Goal: Task Accomplishment & Management: Manage account settings

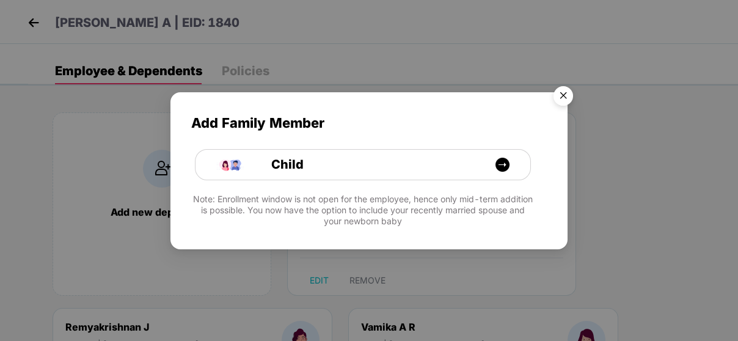
click at [568, 94] on img "Close" at bounding box center [563, 98] width 34 height 34
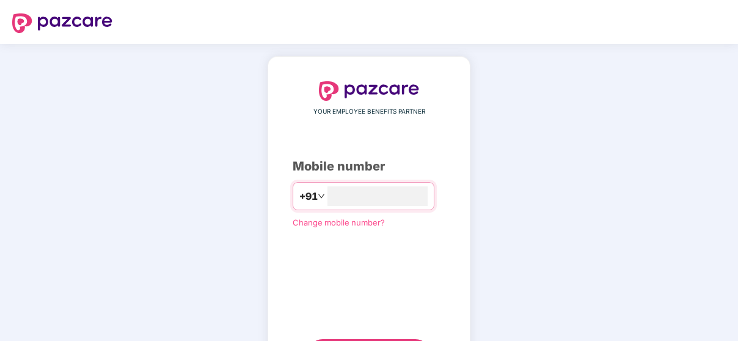
type input "**********"
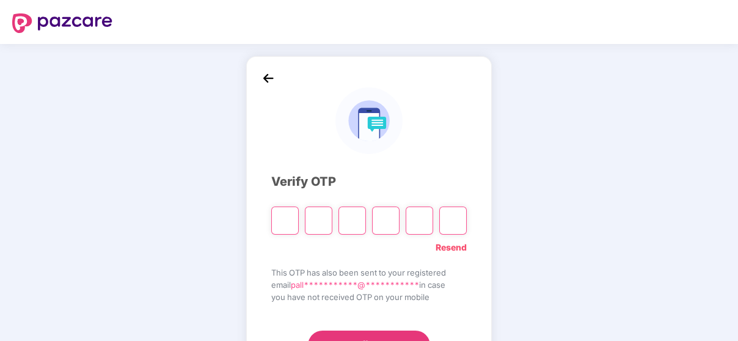
paste input "*"
type input "*"
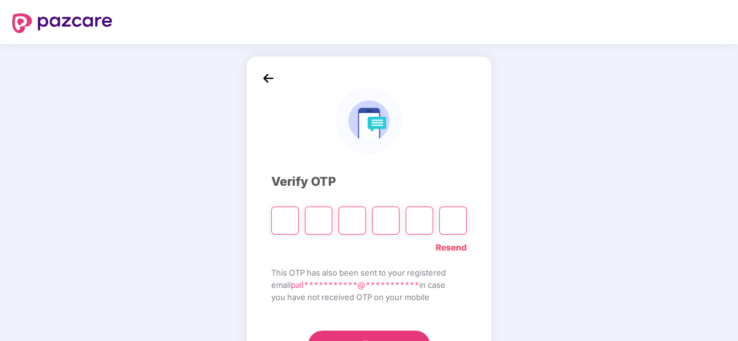
type input "*"
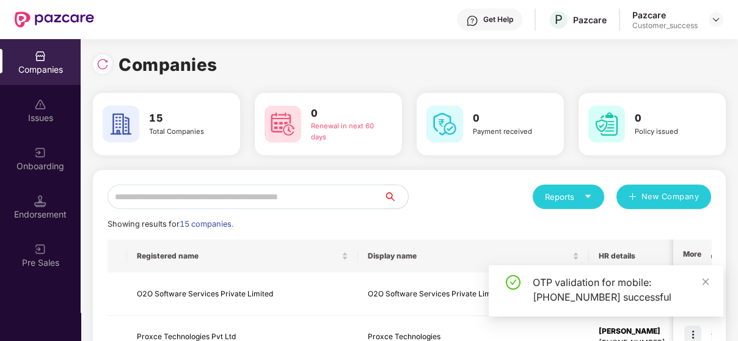
click at [252, 199] on input "text" at bounding box center [246, 197] width 276 height 24
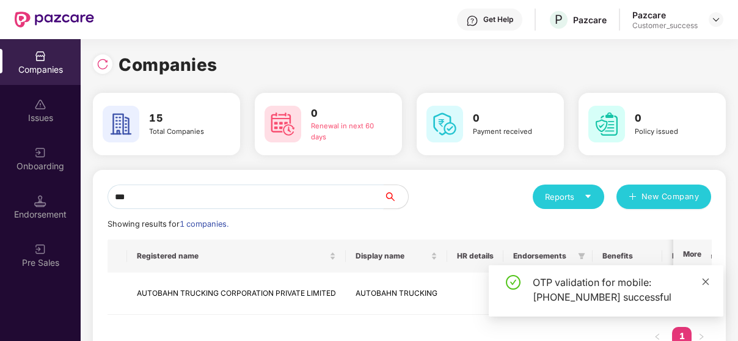
type input "***"
click at [705, 279] on icon "close" at bounding box center [706, 282] width 9 height 9
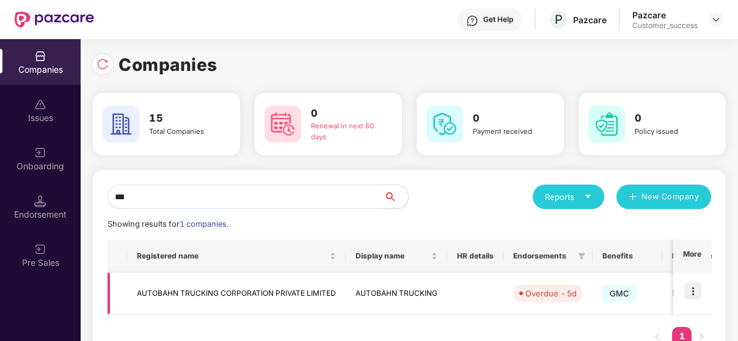
click at [696, 294] on img at bounding box center [693, 290] width 17 height 17
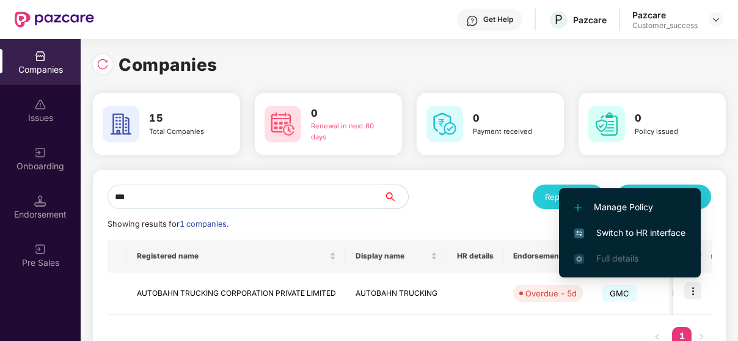
click at [631, 234] on span "Switch to HR interface" at bounding box center [630, 232] width 111 height 13
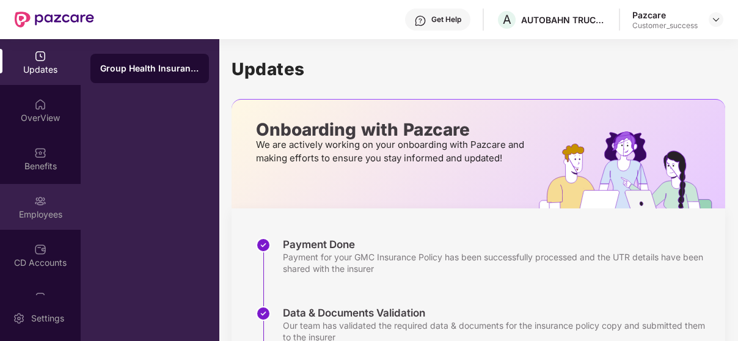
click at [54, 215] on div "Employees" at bounding box center [40, 214] width 81 height 12
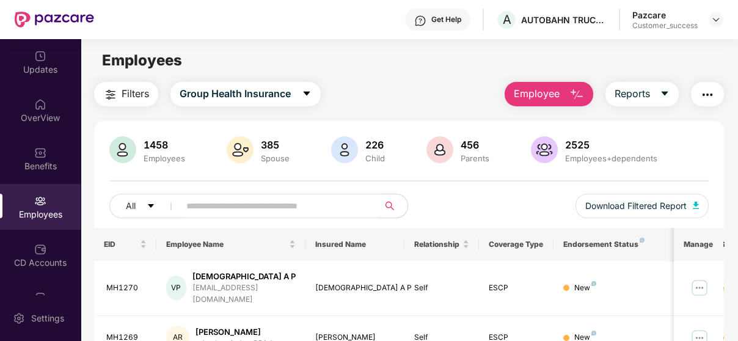
click at [355, 207] on input "text" at bounding box center [273, 206] width 175 height 18
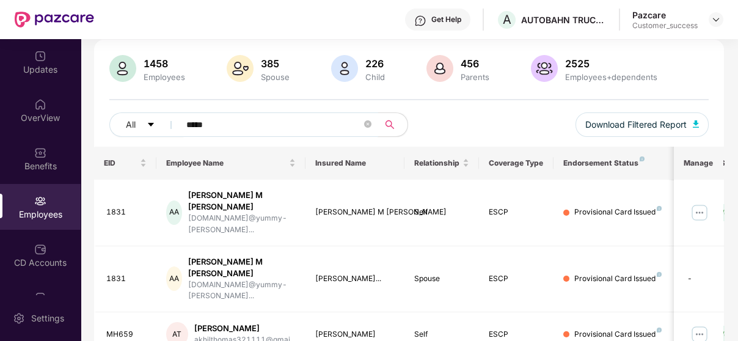
scroll to position [79, 0]
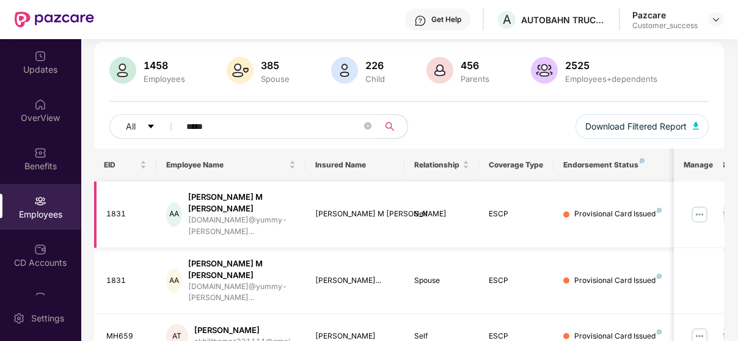
type input "*****"
click at [695, 205] on img at bounding box center [700, 215] width 20 height 20
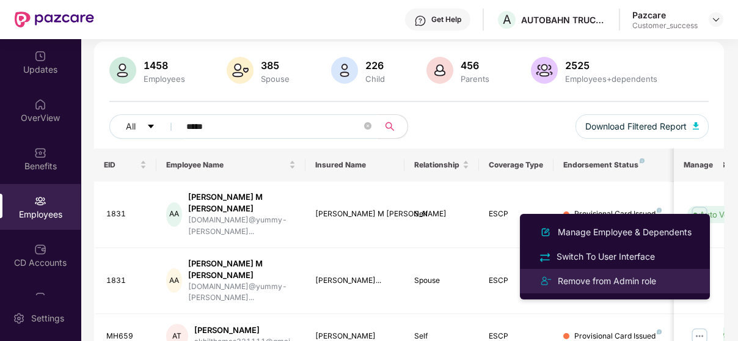
click at [644, 270] on li "Remove from Admin role" at bounding box center [615, 281] width 190 height 24
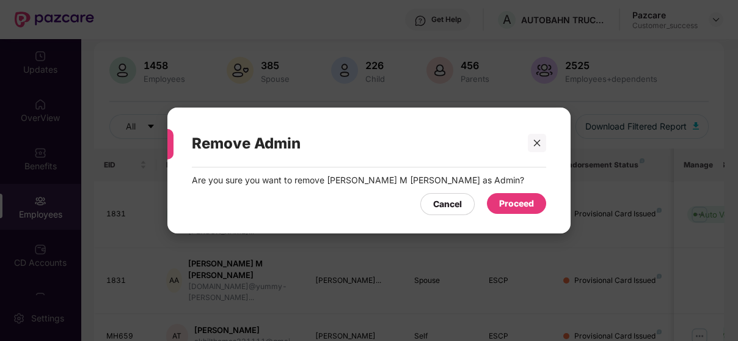
click at [522, 207] on div "Proceed" at bounding box center [516, 203] width 35 height 13
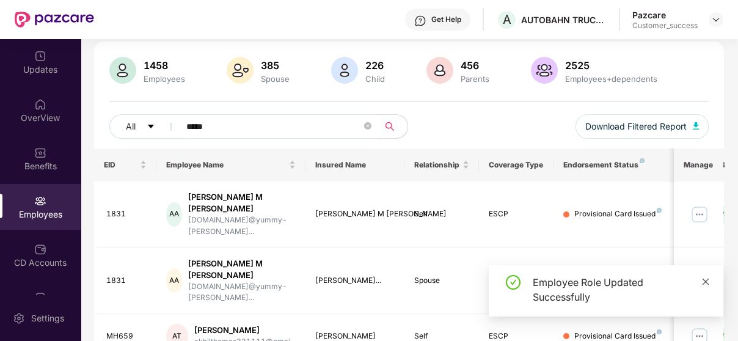
click at [707, 281] on icon "close" at bounding box center [706, 282] width 9 height 9
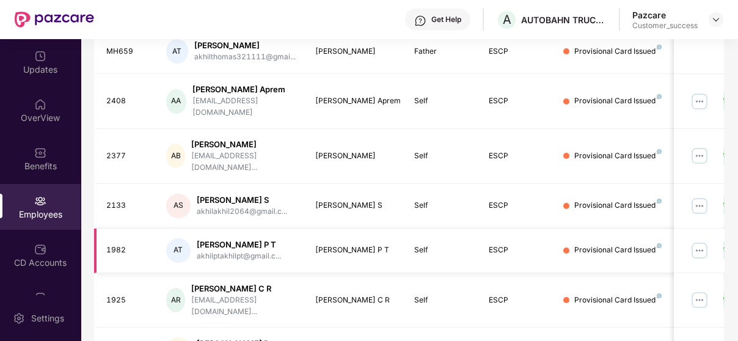
scroll to position [0, 0]
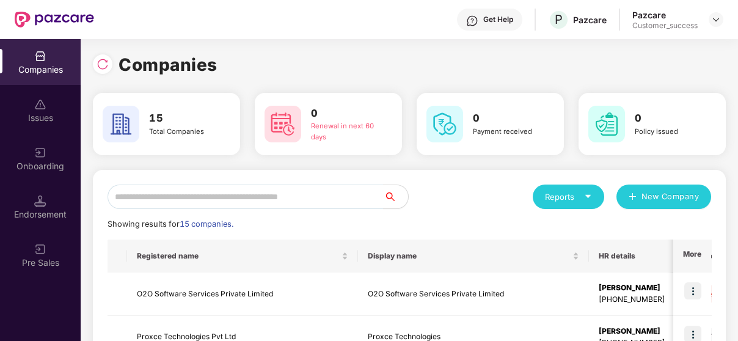
click at [719, 32] on div "Get Help P Pazcare Pazcare Customer_success" at bounding box center [409, 19] width 630 height 39
click at [235, 200] on input "text" at bounding box center [246, 197] width 276 height 24
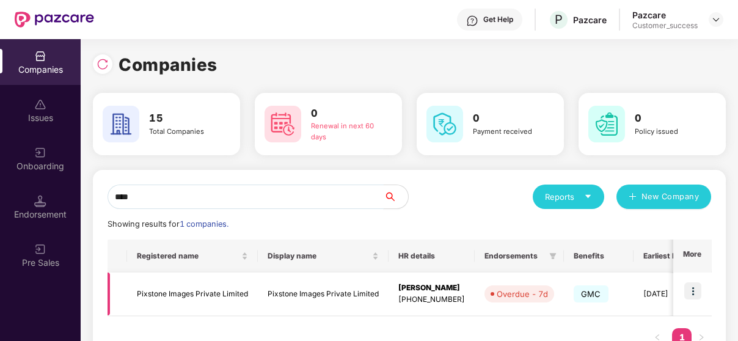
type input "****"
click at [688, 290] on img at bounding box center [693, 290] width 17 height 17
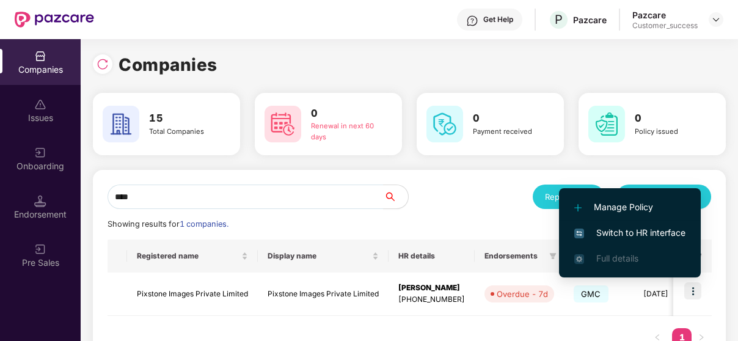
click at [594, 224] on li "Switch to HR interface" at bounding box center [630, 233] width 142 height 26
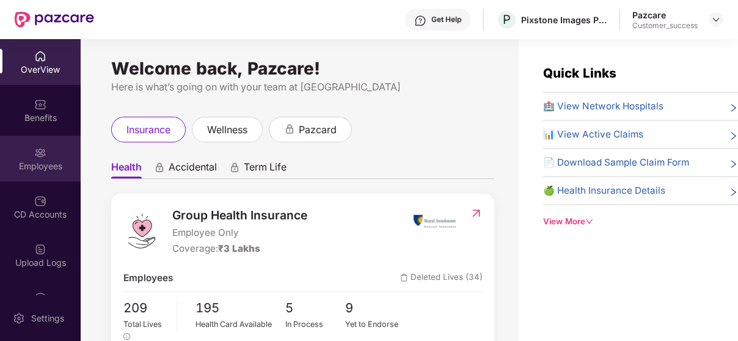
click at [23, 158] on div "Employees" at bounding box center [40, 159] width 81 height 46
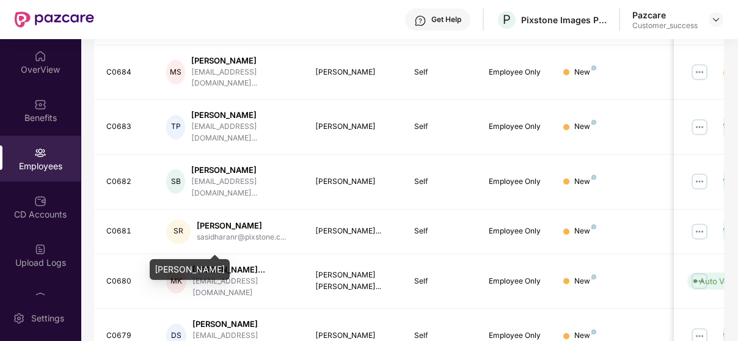
scroll to position [320, 0]
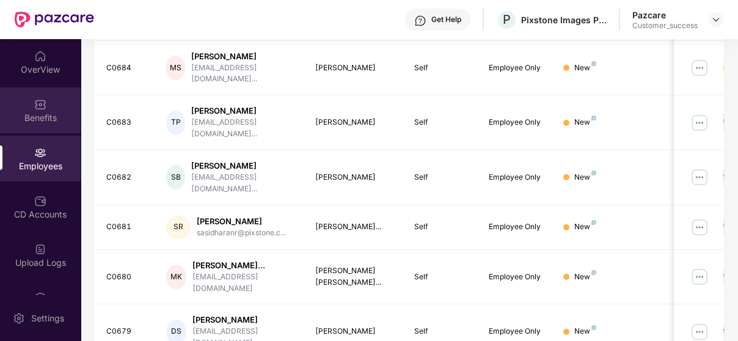
click at [21, 92] on div "Benefits" at bounding box center [40, 110] width 81 height 46
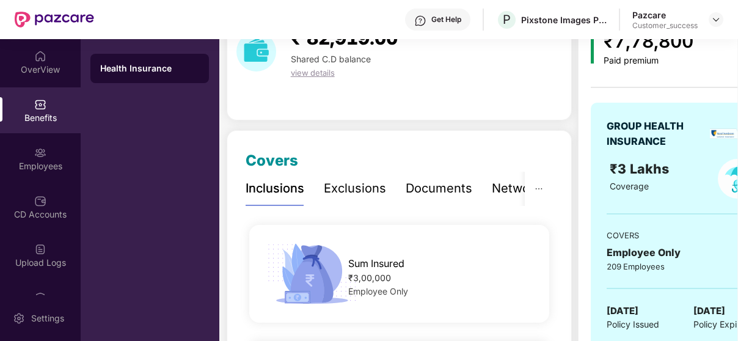
scroll to position [31, 0]
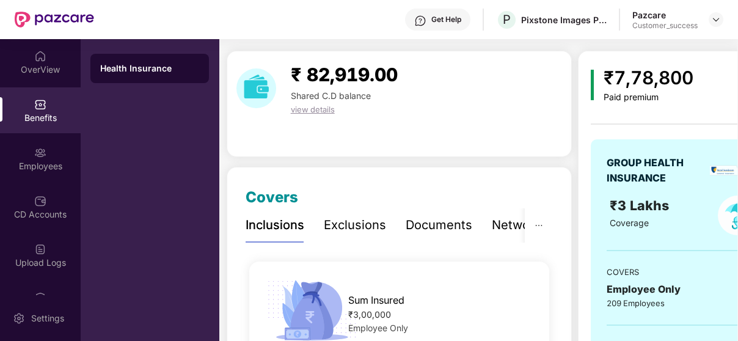
click at [343, 227] on div "Exclusions" at bounding box center [355, 225] width 62 height 19
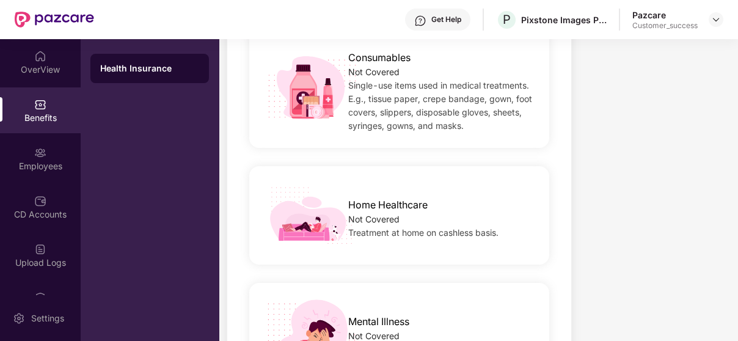
scroll to position [1076, 0]
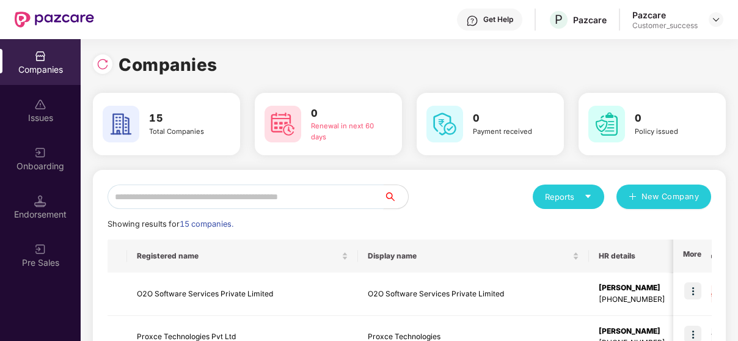
click at [223, 203] on input "text" at bounding box center [246, 197] width 276 height 24
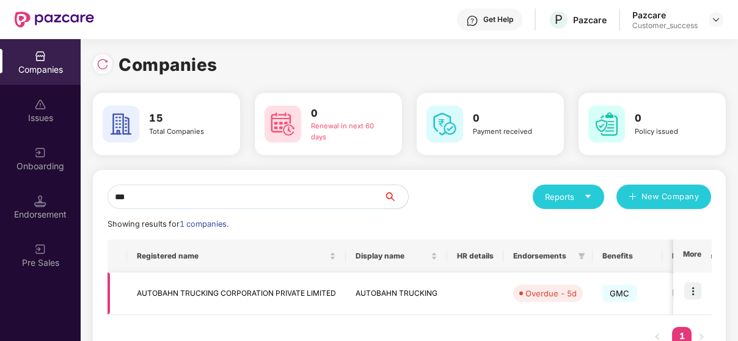
type input "***"
click at [694, 285] on img at bounding box center [693, 290] width 17 height 17
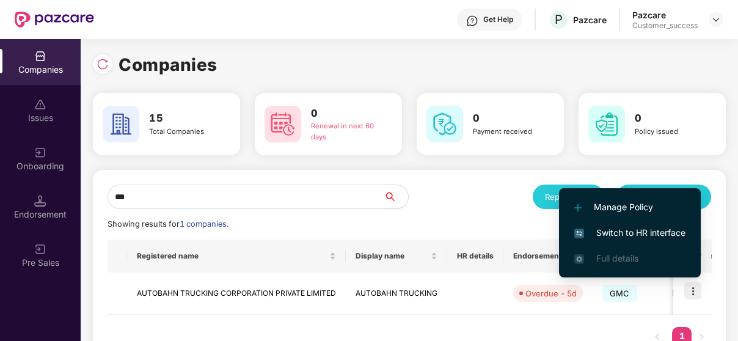
click at [679, 238] on span "Switch to HR interface" at bounding box center [630, 232] width 111 height 13
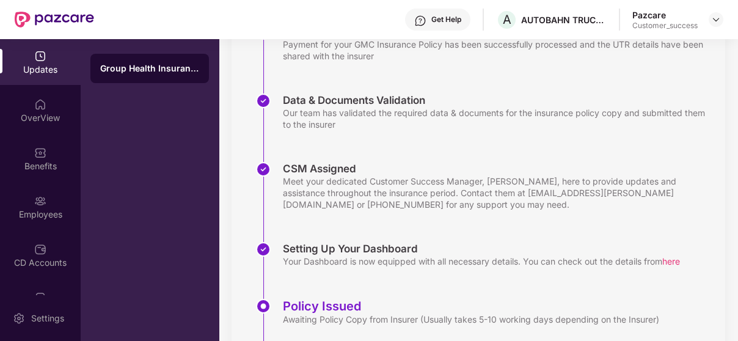
scroll to position [308, 0]
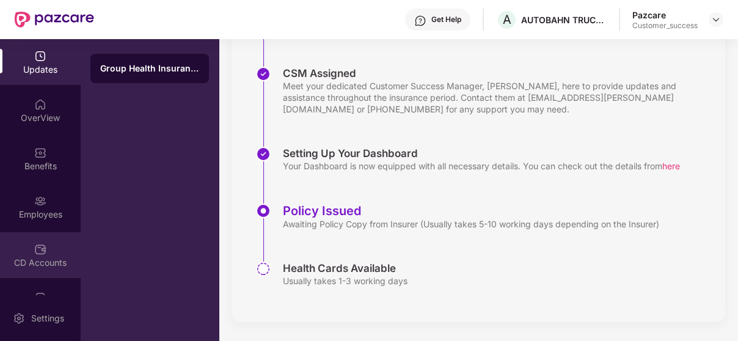
click at [24, 233] on div "CD Accounts" at bounding box center [40, 255] width 81 height 46
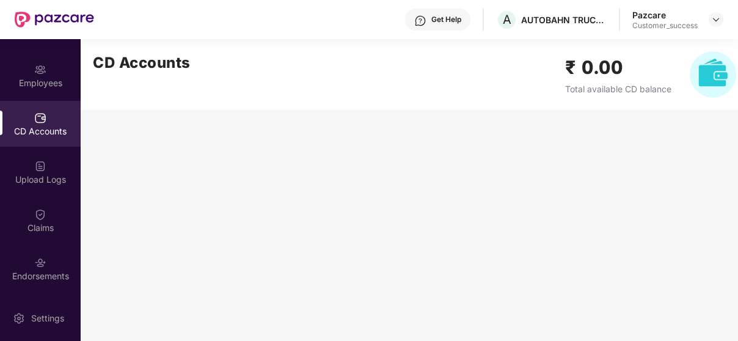
scroll to position [161, 0]
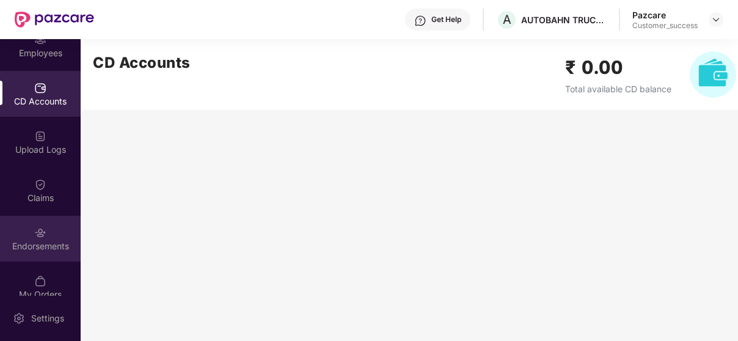
click at [34, 234] on img at bounding box center [40, 233] width 12 height 12
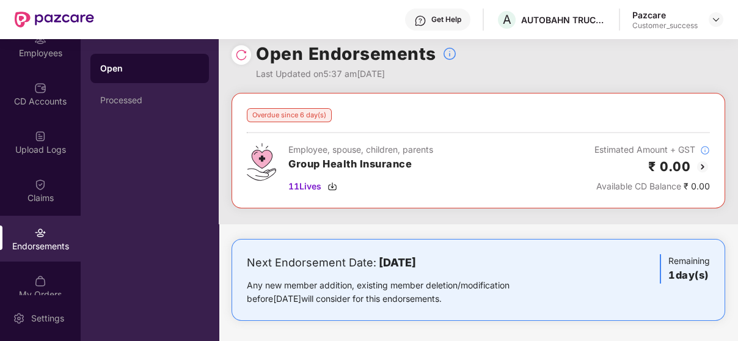
scroll to position [17, 0]
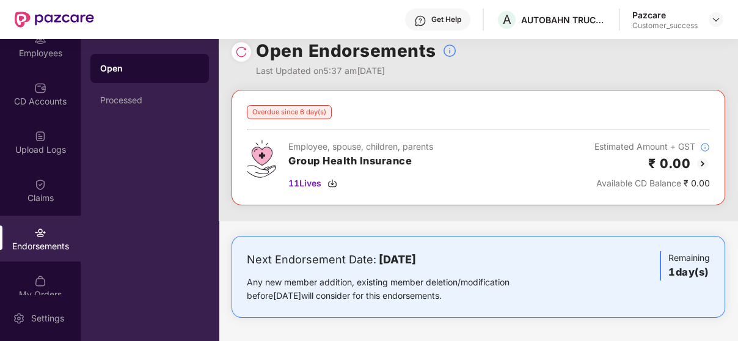
click at [702, 168] on img at bounding box center [703, 163] width 15 height 15
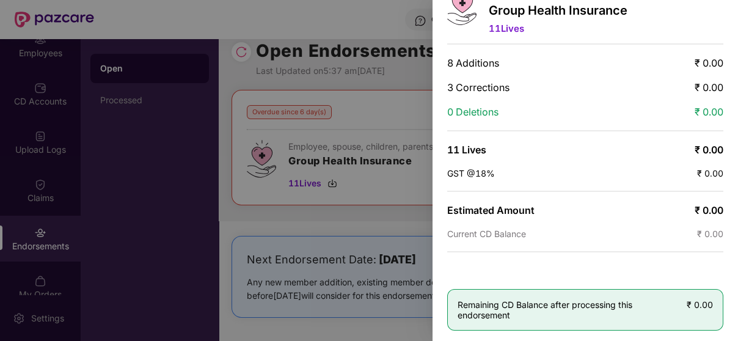
scroll to position [0, 0]
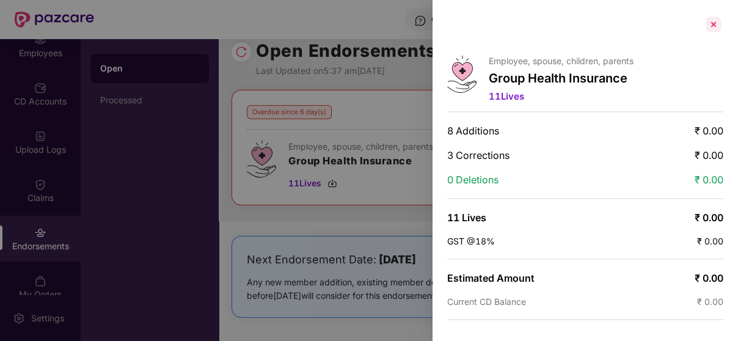
click at [718, 31] on div at bounding box center [714, 25] width 20 height 20
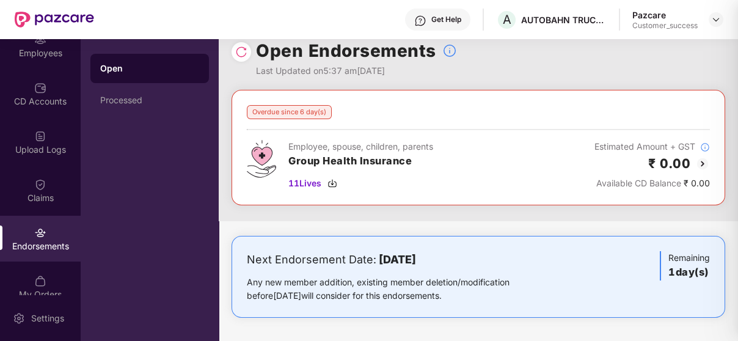
click at [718, 31] on div at bounding box center [369, 170] width 738 height 341
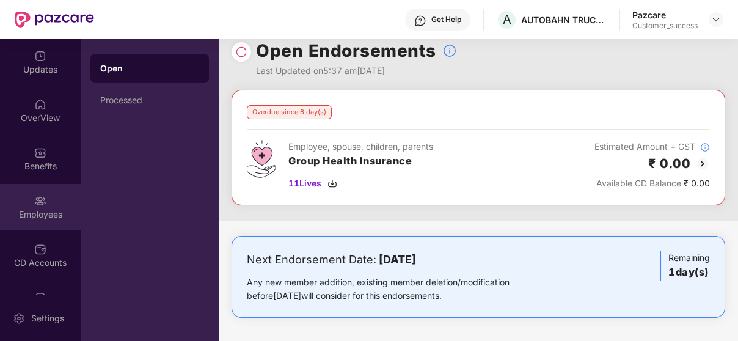
click at [35, 196] on img at bounding box center [40, 201] width 12 height 12
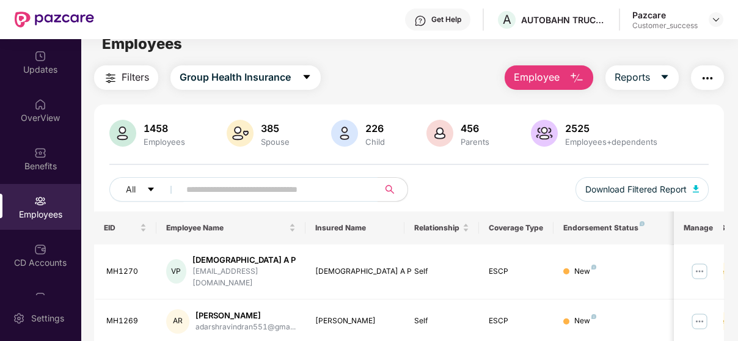
click at [526, 70] on span "Employee" at bounding box center [537, 77] width 46 height 15
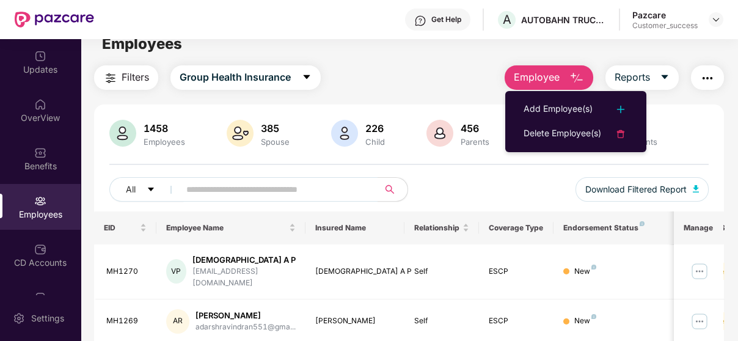
click at [526, 70] on span "Employee" at bounding box center [537, 77] width 46 height 15
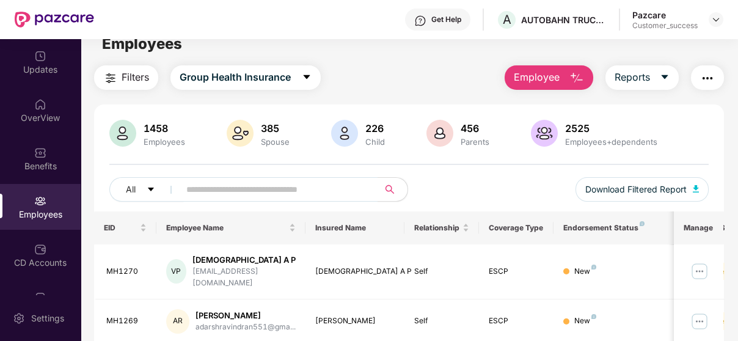
click at [526, 70] on span "Employee" at bounding box center [537, 77] width 46 height 15
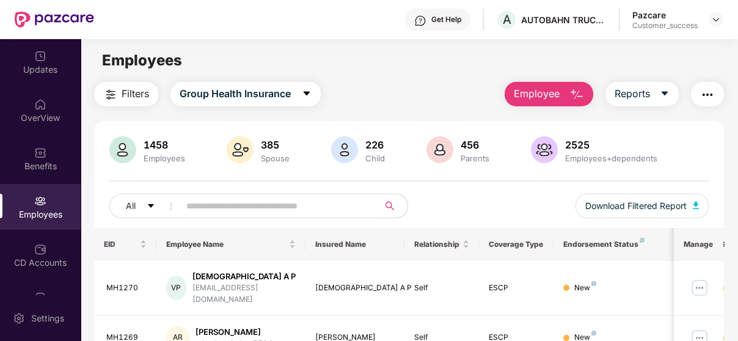
click at [398, 78] on main "Employees Filters Group Health Insurance Employee Reports 1458 Employees 385 Sp…" at bounding box center [409, 209] width 657 height 341
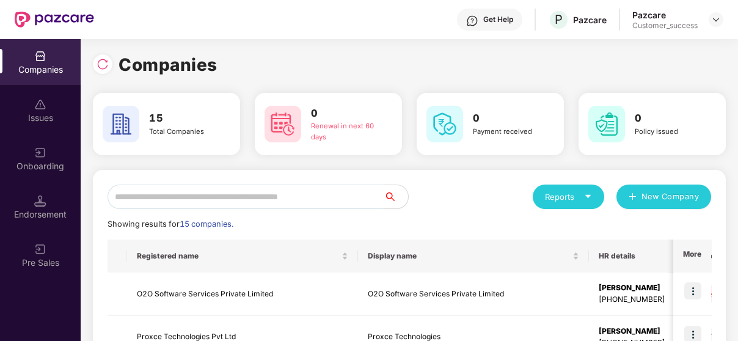
click at [306, 189] on input "text" at bounding box center [246, 197] width 276 height 24
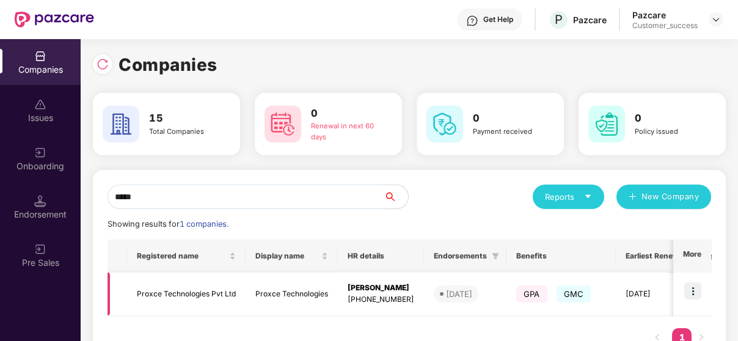
type input "*****"
click at [683, 290] on td at bounding box center [693, 294] width 38 height 43
click at [141, 278] on td "Proxce Technologies Pvt Ltd" at bounding box center [186, 294] width 119 height 43
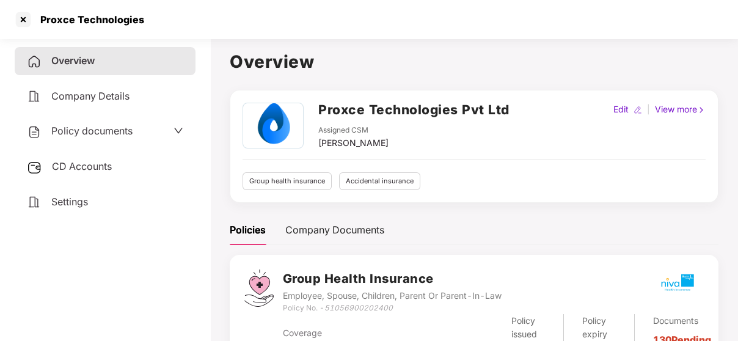
click at [108, 130] on span "Policy documents" at bounding box center [91, 131] width 81 height 12
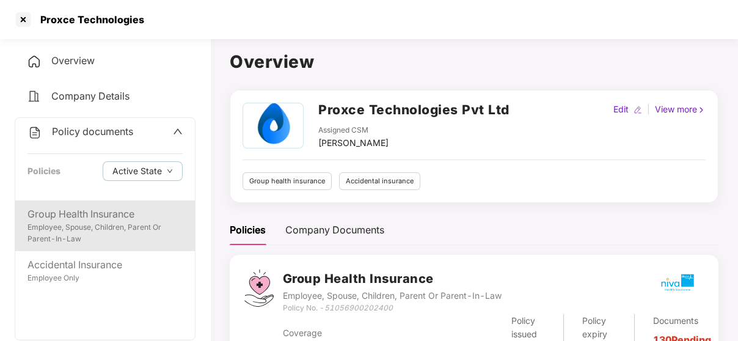
click at [84, 220] on div "Group Health Insurance" at bounding box center [105, 214] width 155 height 15
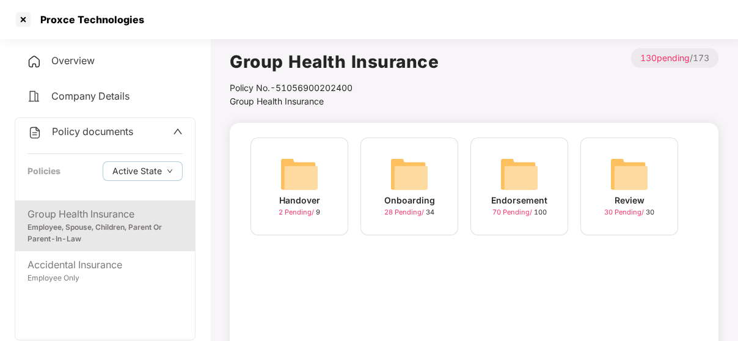
click at [539, 179] on img at bounding box center [519, 174] width 39 height 39
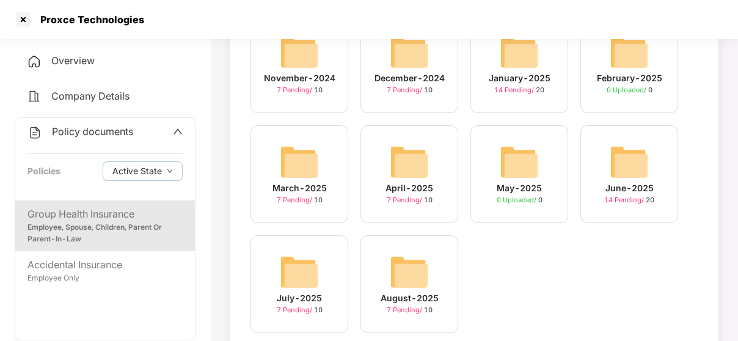
scroll to position [122, 0]
click at [383, 274] on div "August-2025 7 Pending / 10" at bounding box center [410, 284] width 98 height 98
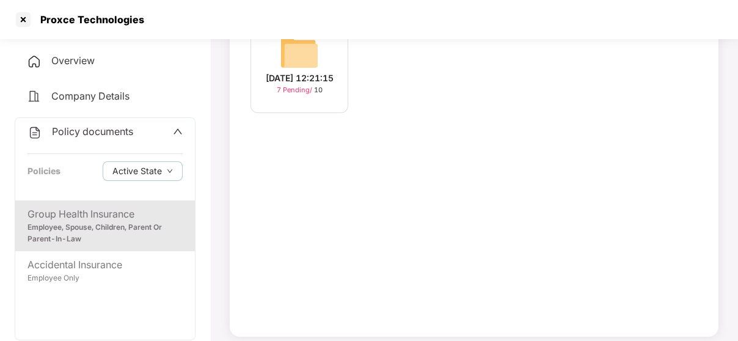
scroll to position [132, 0]
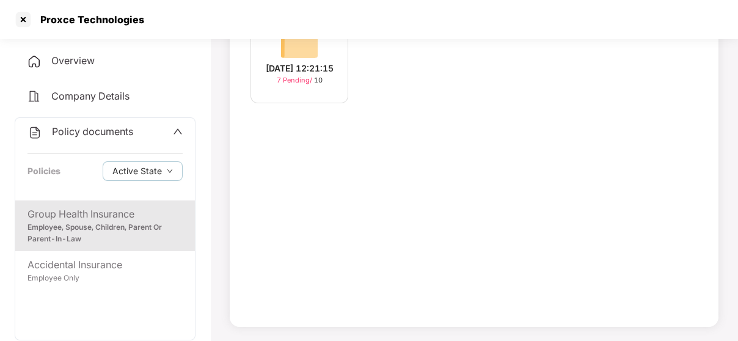
click at [314, 84] on span "7 Pending /" at bounding box center [295, 80] width 37 height 9
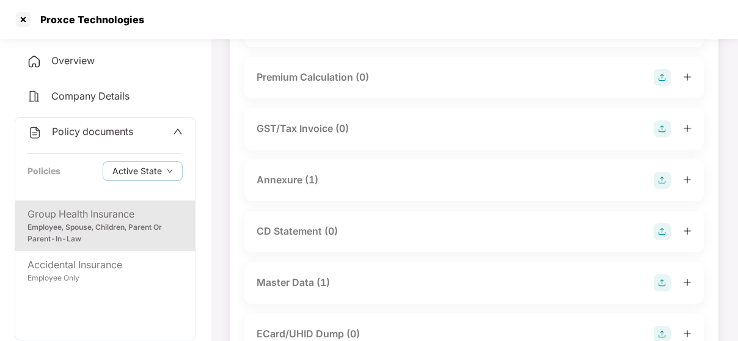
scroll to position [222, 0]
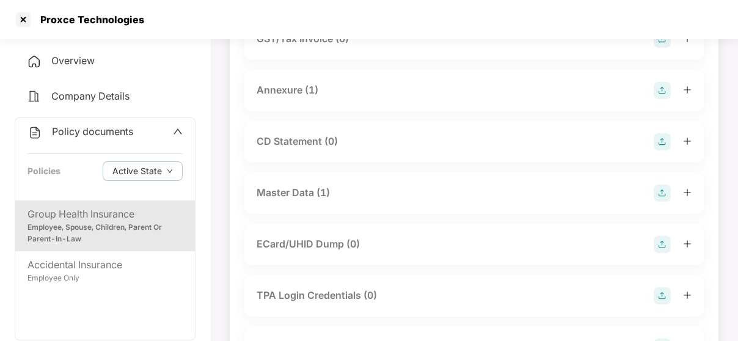
click at [357, 191] on div "Master Data (1)" at bounding box center [474, 193] width 435 height 17
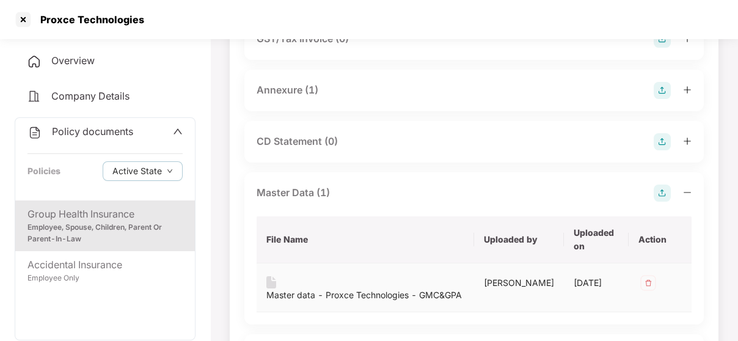
click at [362, 289] on div "Master data - Proxce Technologies - GMC&GPA" at bounding box center [365, 295] width 196 height 13
click at [15, 15] on div at bounding box center [23, 20] width 20 height 20
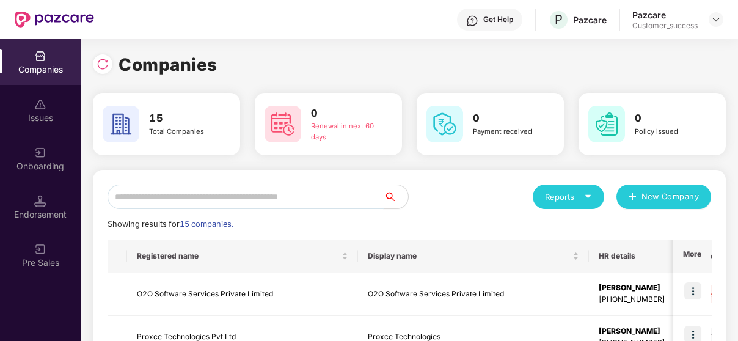
click at [216, 186] on input "text" at bounding box center [246, 197] width 276 height 24
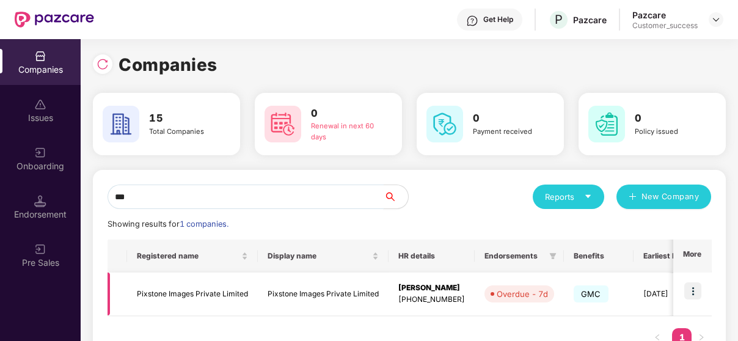
type input "***"
click at [690, 285] on img at bounding box center [693, 290] width 17 height 17
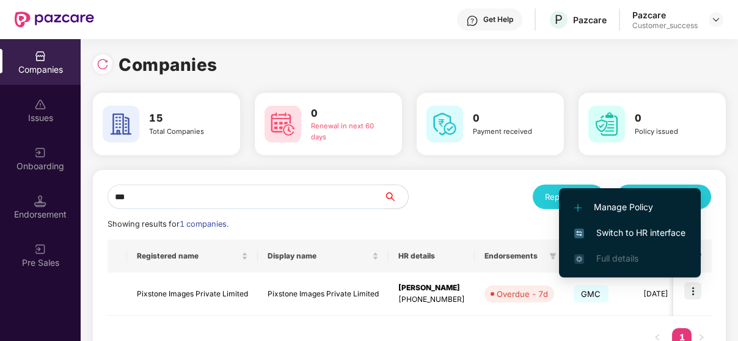
click at [650, 239] on span "Switch to HR interface" at bounding box center [630, 232] width 111 height 13
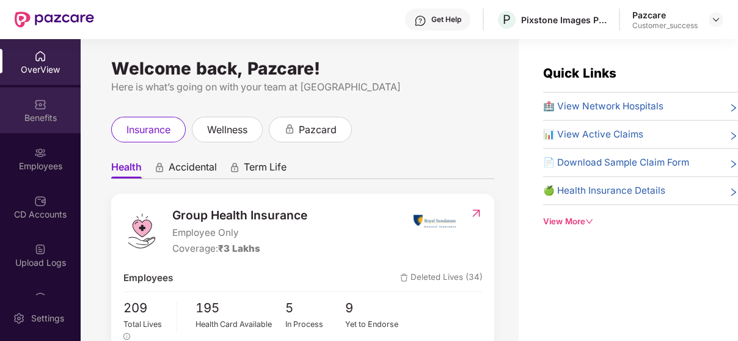
click at [35, 106] on img at bounding box center [40, 104] width 12 height 12
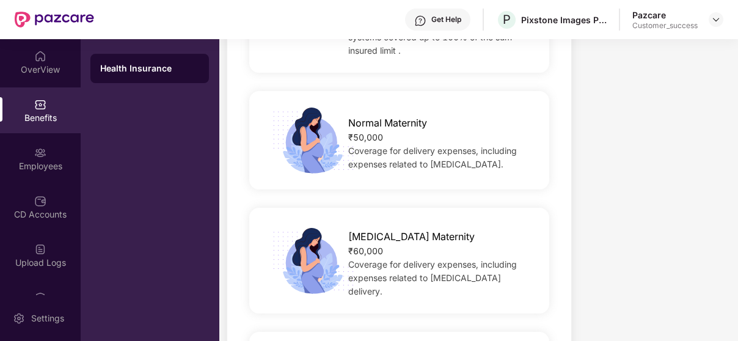
scroll to position [1476, 0]
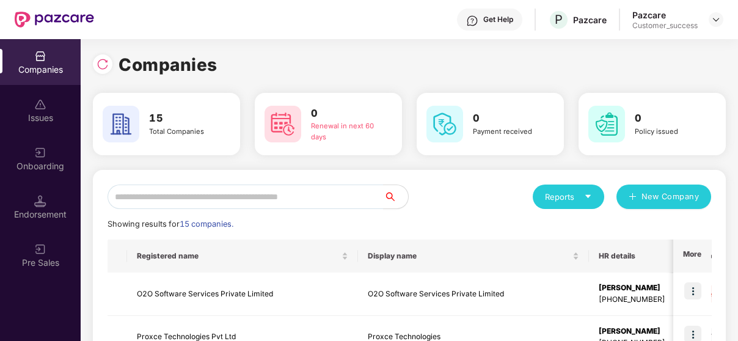
click at [159, 188] on input "text" at bounding box center [246, 197] width 276 height 24
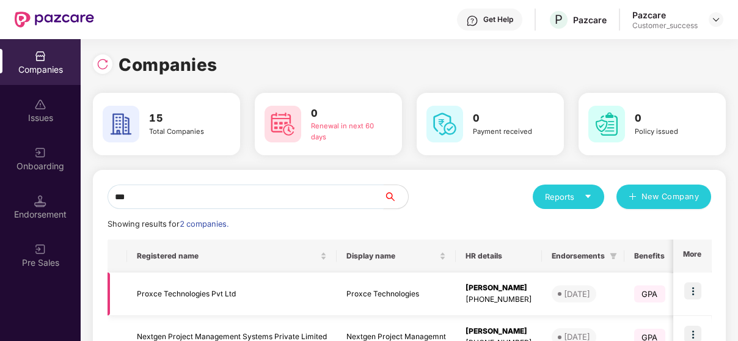
type input "***"
click at [690, 292] on img at bounding box center [693, 290] width 17 height 17
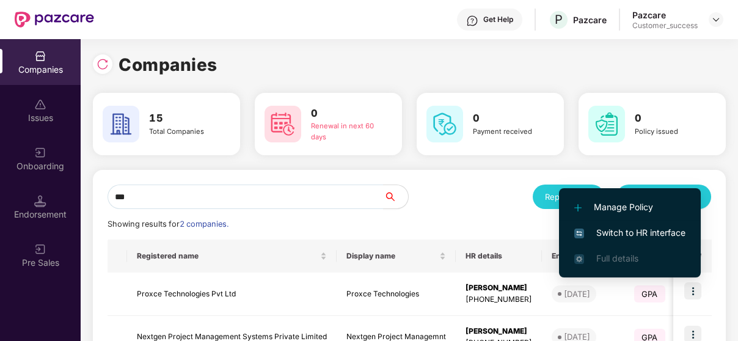
click at [627, 225] on li "Switch to HR interface" at bounding box center [630, 233] width 142 height 26
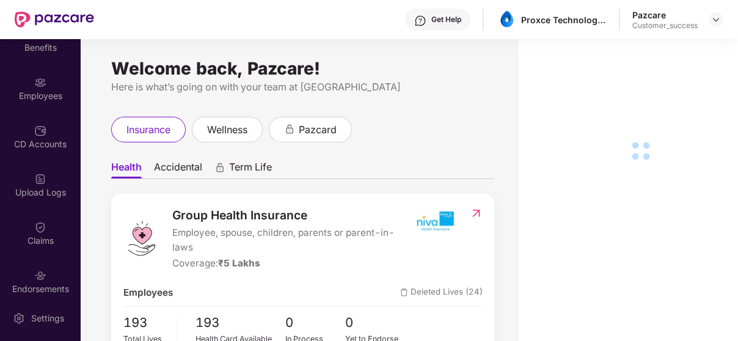
scroll to position [76, 0]
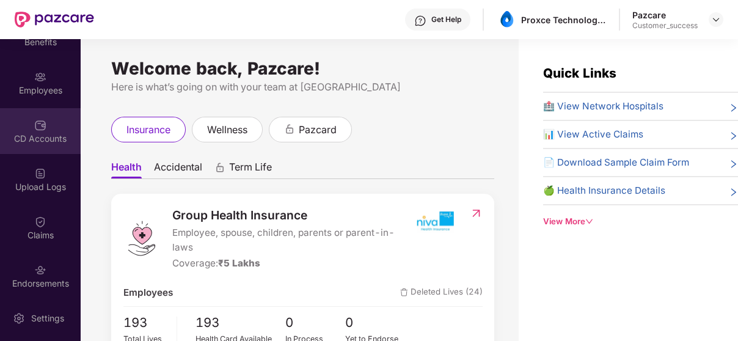
click at [49, 120] on div "CD Accounts" at bounding box center [40, 131] width 81 height 46
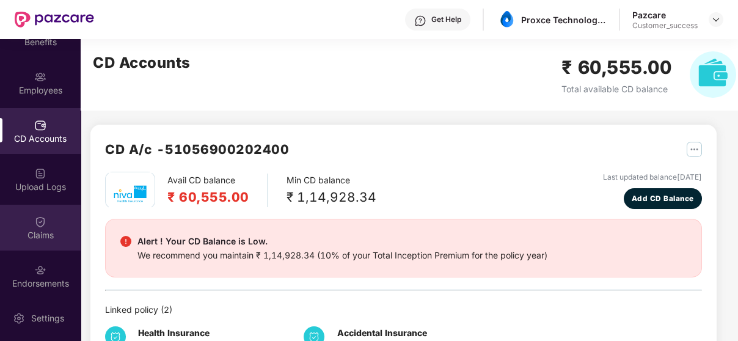
scroll to position [2, 0]
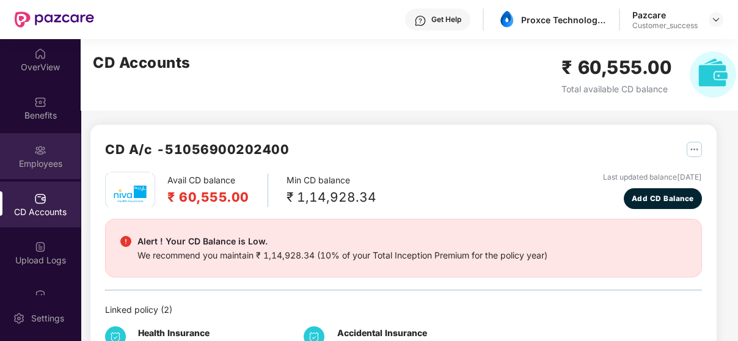
click at [37, 147] on img at bounding box center [40, 150] width 12 height 12
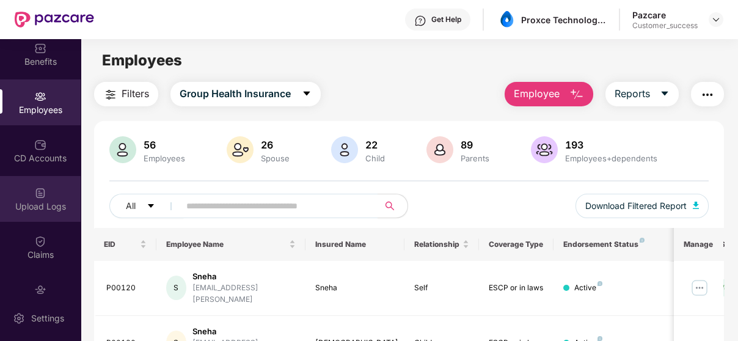
scroll to position [66, 0]
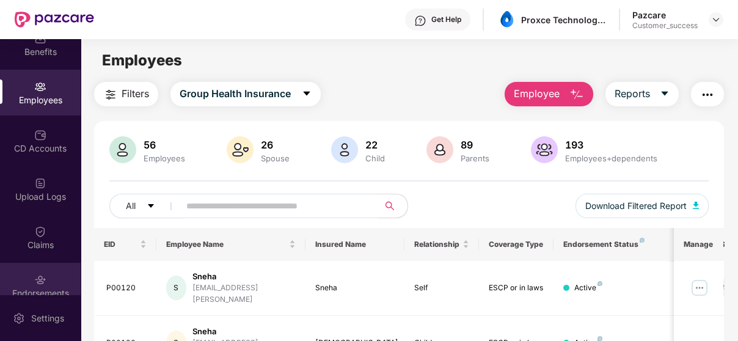
click at [34, 274] on img at bounding box center [40, 280] width 12 height 12
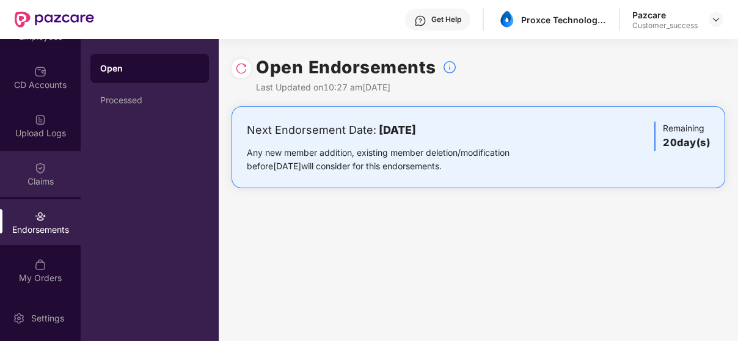
scroll to position [0, 0]
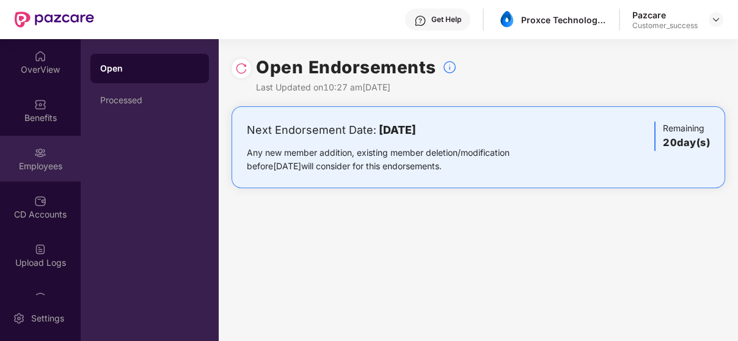
click at [46, 163] on div "Employees" at bounding box center [40, 166] width 81 height 12
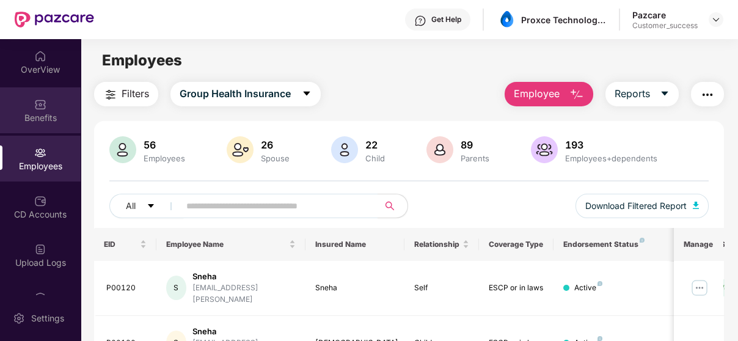
click at [46, 111] on div "Benefits" at bounding box center [40, 110] width 81 height 46
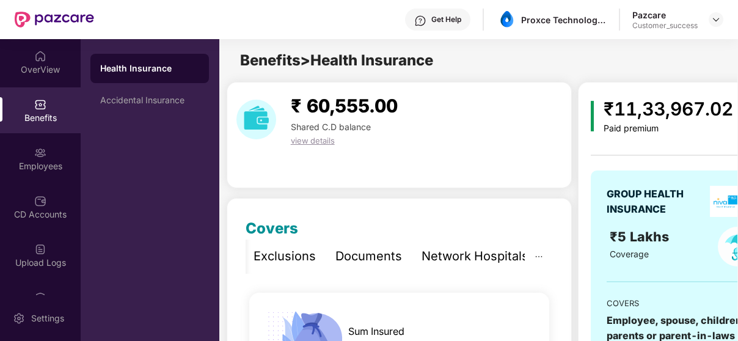
click at [496, 256] on div "Network Hospitals" at bounding box center [475, 256] width 107 height 19
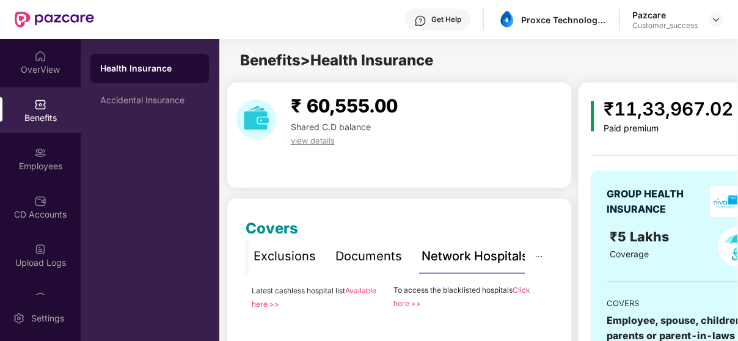
click at [366, 290] on link "Available here >>" at bounding box center [314, 297] width 125 height 23
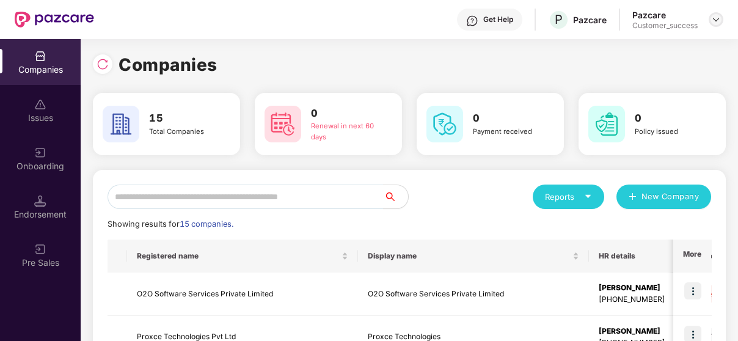
click at [710, 19] on div at bounding box center [716, 19] width 15 height 15
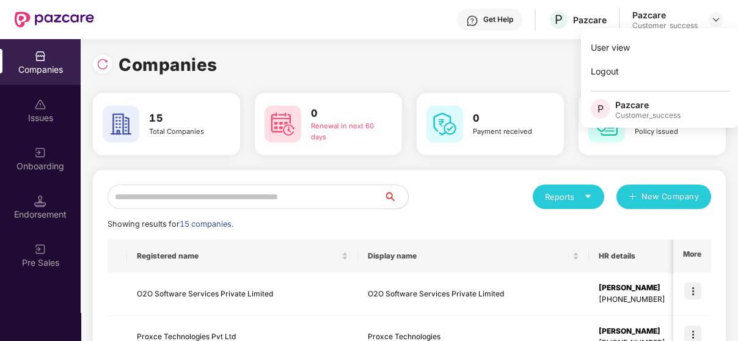
click at [271, 196] on input "text" at bounding box center [246, 197] width 276 height 24
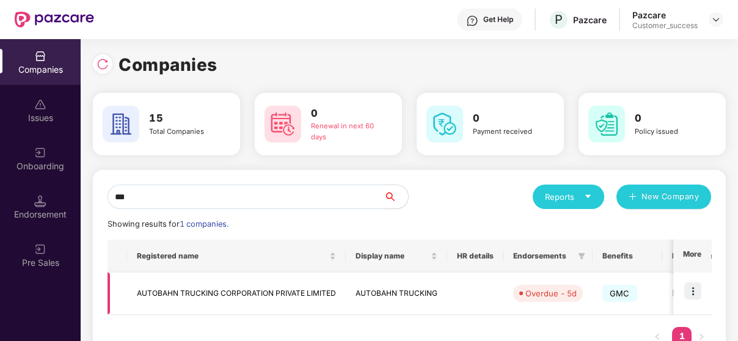
type input "***"
click at [696, 289] on img at bounding box center [693, 290] width 17 height 17
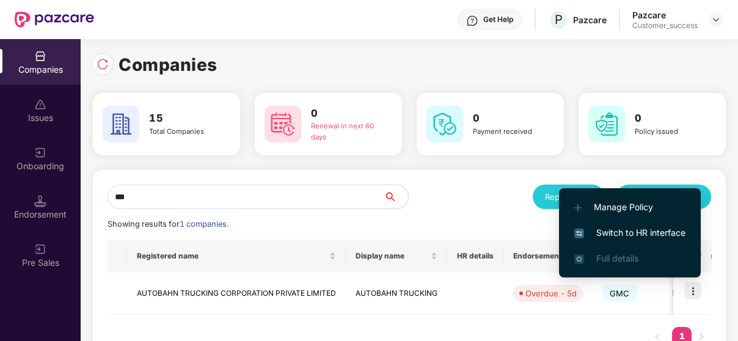
click at [632, 223] on li "Switch to HR interface" at bounding box center [630, 233] width 142 height 26
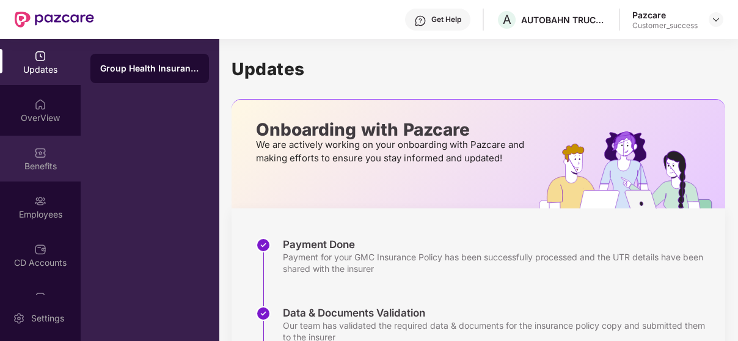
click at [47, 139] on div "Benefits" at bounding box center [40, 159] width 81 height 46
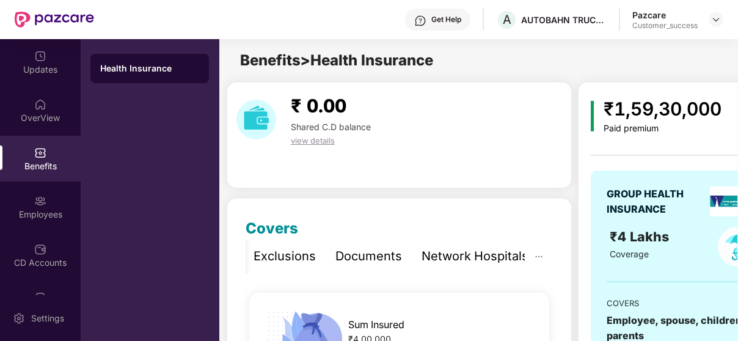
click at [493, 250] on div "Network Hospitals" at bounding box center [475, 256] width 107 height 19
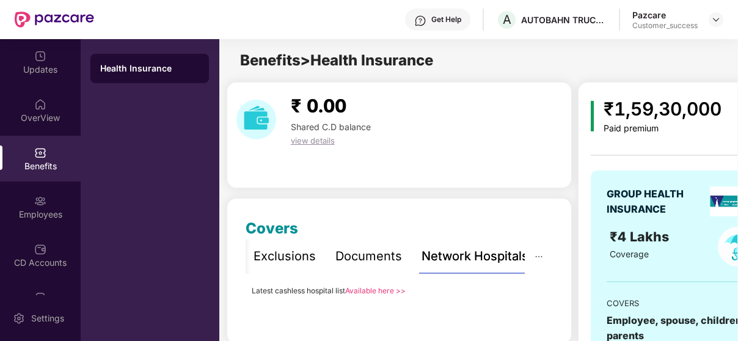
click at [389, 288] on link "Available here >>" at bounding box center [375, 290] width 61 height 9
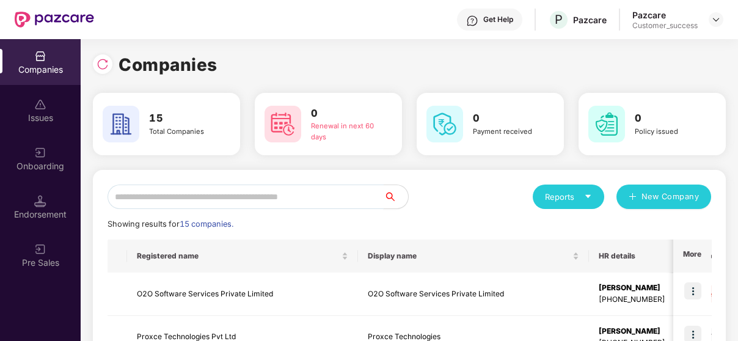
click at [289, 186] on input "text" at bounding box center [246, 197] width 276 height 24
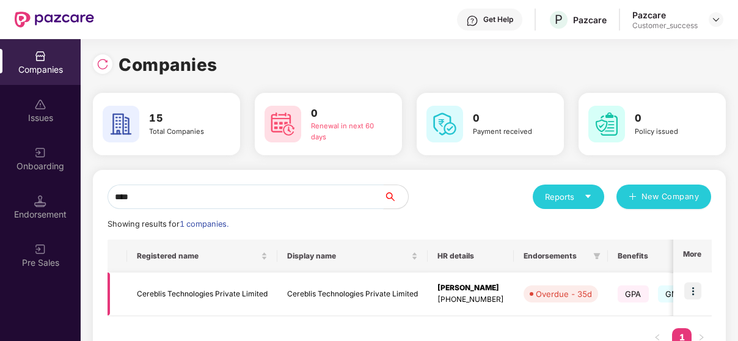
type input "****"
click at [232, 290] on td "Cereblis Technologies Private Limited" at bounding box center [202, 294] width 150 height 43
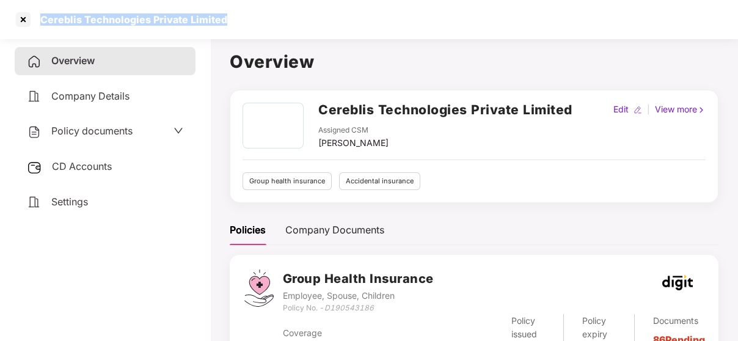
drag, startPoint x: 40, startPoint y: 20, endPoint x: 267, endPoint y: 8, distance: 227.1
click at [267, 8] on div "Cereblis Technologies Private Limited" at bounding box center [369, 19] width 738 height 39
copy div "Cereblis Technologies Private Limited"
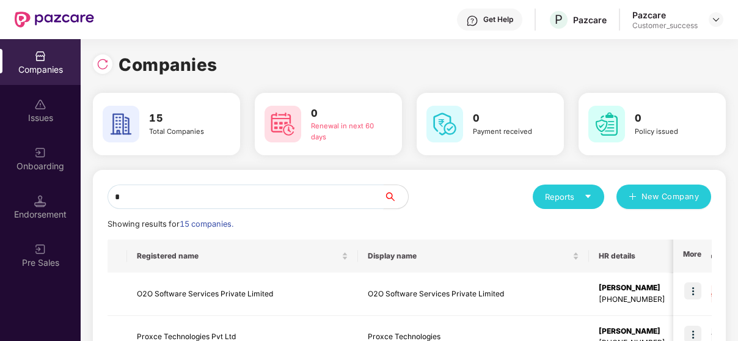
click at [264, 198] on input "*" at bounding box center [246, 197] width 276 height 24
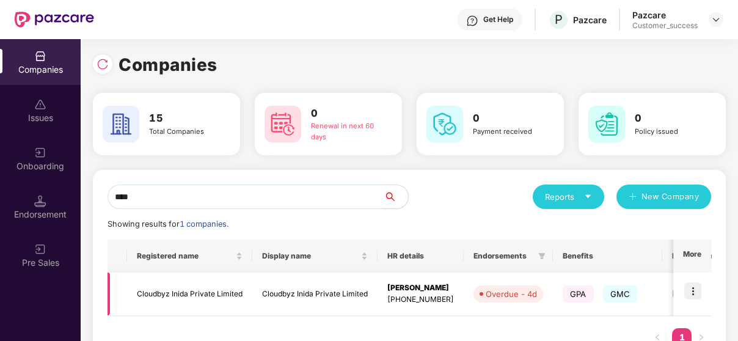
type input "****"
click at [191, 288] on td "Cloudbyz Inida Private Limited" at bounding box center [189, 294] width 125 height 43
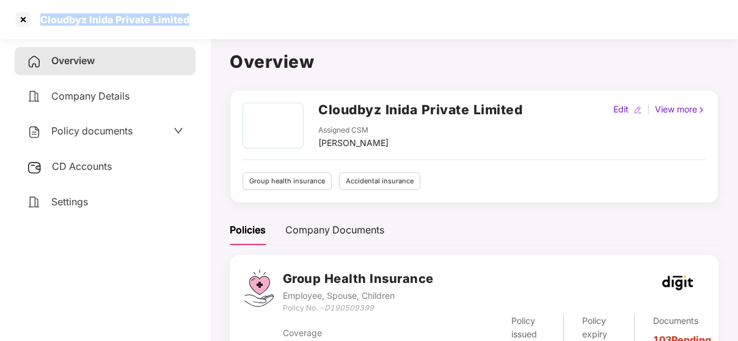
drag, startPoint x: 35, startPoint y: 12, endPoint x: 191, endPoint y: 17, distance: 155.3
click at [191, 17] on div "Cloudbyz Inida Private Limited" at bounding box center [369, 19] width 738 height 39
copy div "Cloudbyz Inida Private Limited"
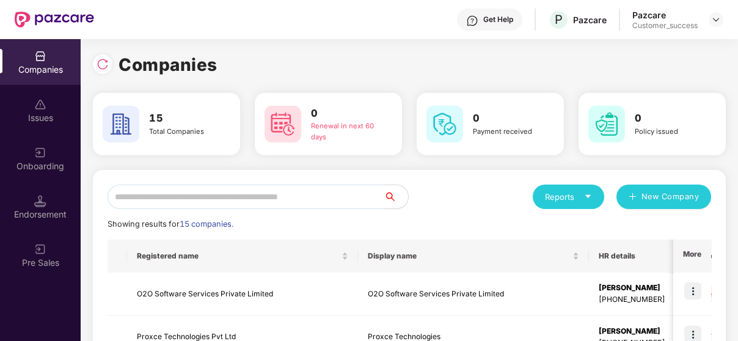
click at [144, 185] on input "text" at bounding box center [246, 197] width 276 height 24
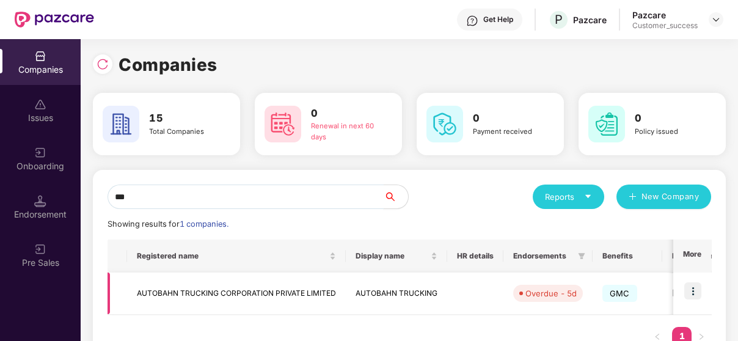
type input "***"
click at [700, 291] on img at bounding box center [693, 290] width 17 height 17
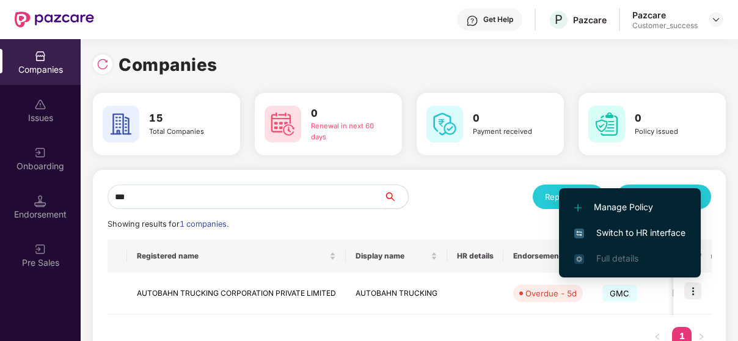
click at [660, 228] on span "Switch to HR interface" at bounding box center [630, 232] width 111 height 13
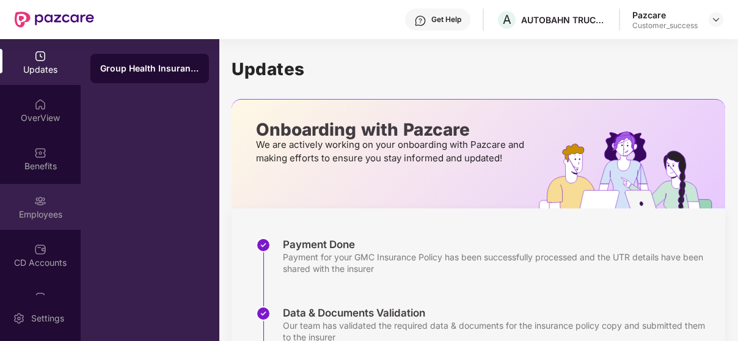
click at [31, 208] on div "Employees" at bounding box center [40, 214] width 81 height 12
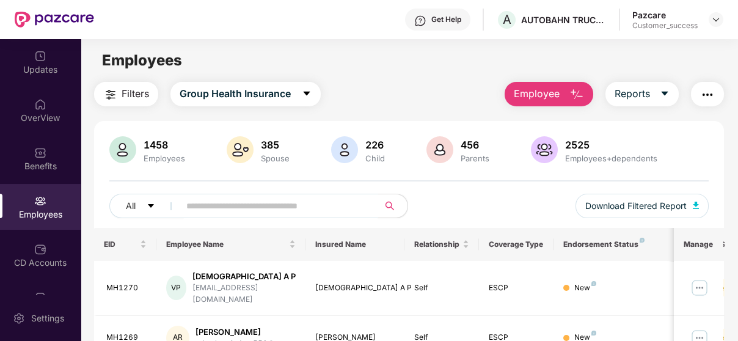
click at [229, 206] on input "text" at bounding box center [273, 206] width 175 height 18
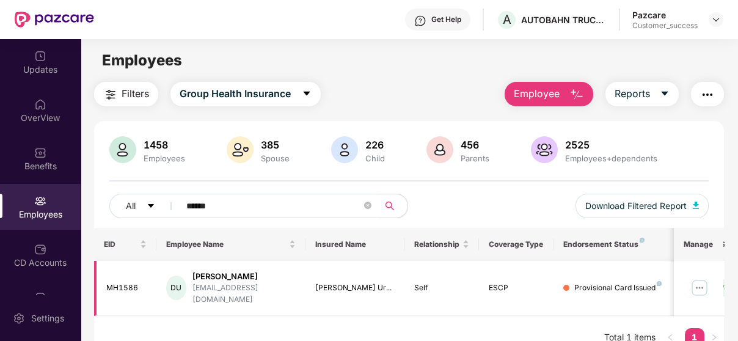
type input "******"
click at [695, 278] on img at bounding box center [700, 288] width 20 height 20
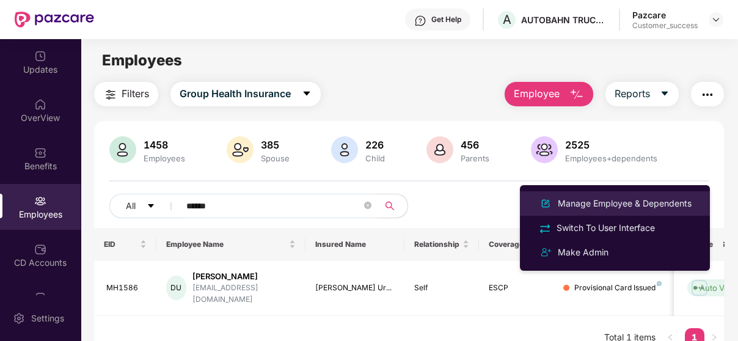
click at [576, 212] on li "Manage Employee & Dependents" at bounding box center [615, 203] width 190 height 24
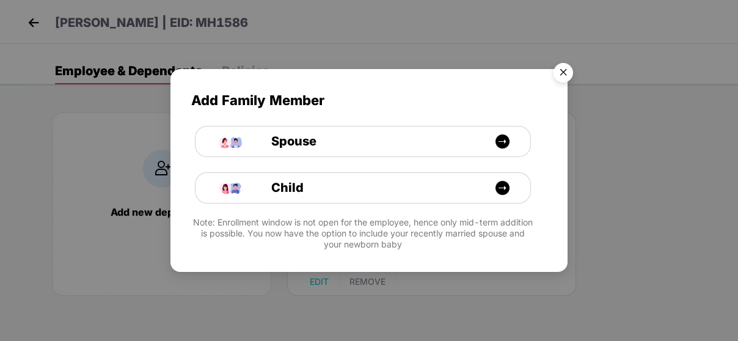
click at [225, 2] on div "Add Family Member Spouse Child Note: Enrollment window is not open for the empl…" at bounding box center [369, 170] width 738 height 341
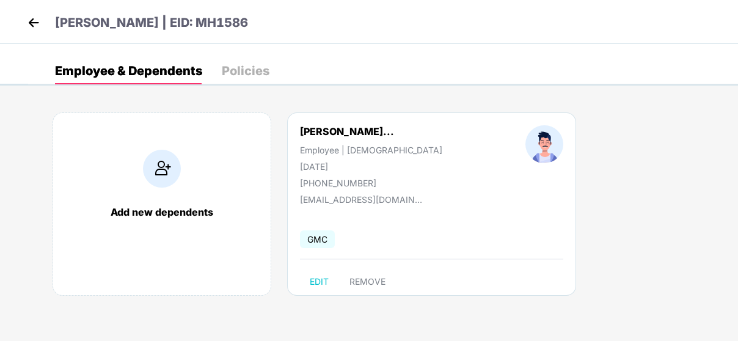
drag, startPoint x: 243, startPoint y: 21, endPoint x: 340, endPoint y: 29, distance: 98.1
click at [340, 29] on div "[PERSON_NAME] | EID: MH1586" at bounding box center [369, 22] width 738 height 44
copy p "MH1586"
drag, startPoint x: 300, startPoint y: 133, endPoint x: 412, endPoint y: 134, distance: 111.9
click at [394, 134] on div "[PERSON_NAME]..." at bounding box center [347, 131] width 94 height 12
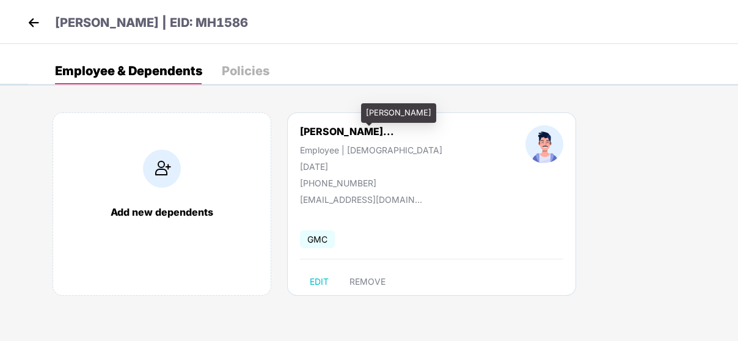
copy div "[PERSON_NAME]"
click at [309, 166] on div "[DATE]" at bounding box center [371, 166] width 142 height 10
drag, startPoint x: 296, startPoint y: 167, endPoint x: 361, endPoint y: 165, distance: 64.8
click at [361, 165] on div "[PERSON_NAME]... Employee | [DEMOGRAPHIC_DATA] [DATE] [PHONE_NUMBER]" at bounding box center [372, 156] width 226 height 63
copy div "[DATE]"
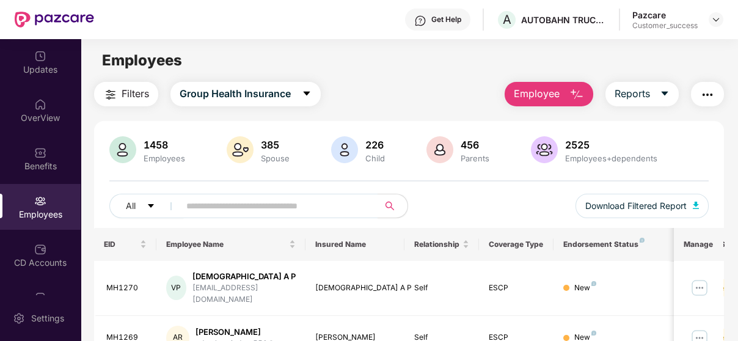
click at [718, 12] on div at bounding box center [716, 19] width 15 height 15
click at [716, 16] on img at bounding box center [717, 20] width 10 height 10
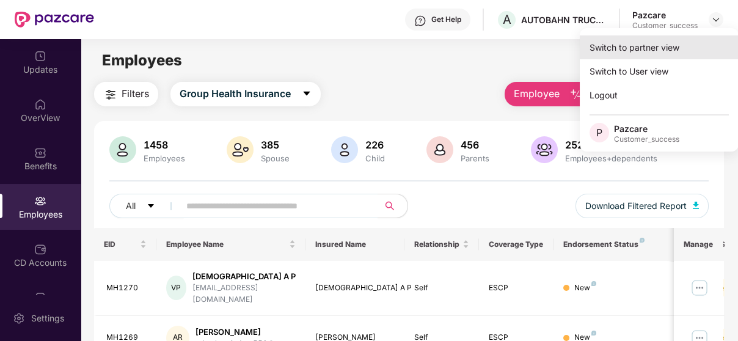
click at [661, 47] on div "Switch to partner view" at bounding box center [659, 47] width 159 height 24
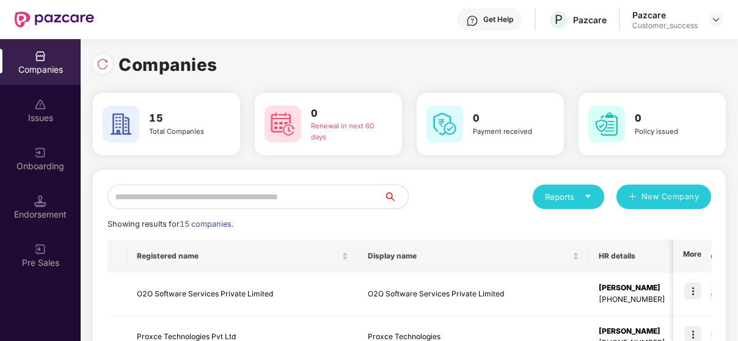
click at [251, 194] on input "text" at bounding box center [246, 197] width 276 height 24
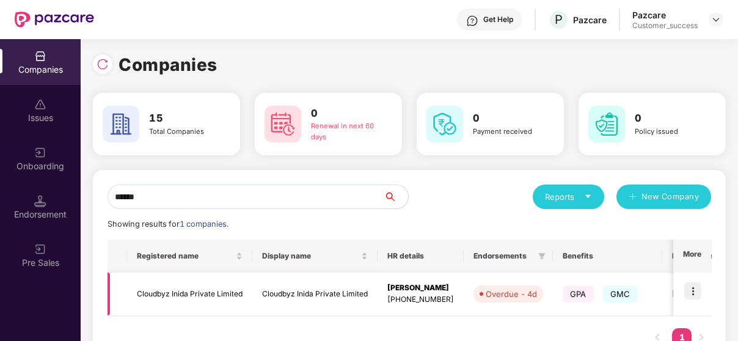
type input "******"
click at [692, 293] on img at bounding box center [693, 290] width 17 height 17
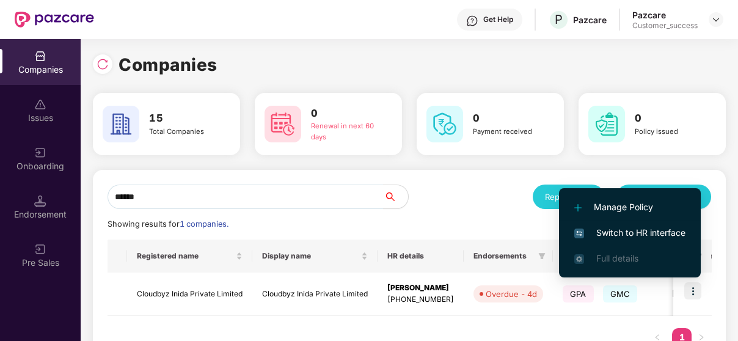
click at [639, 230] on span "Switch to HR interface" at bounding box center [630, 232] width 111 height 13
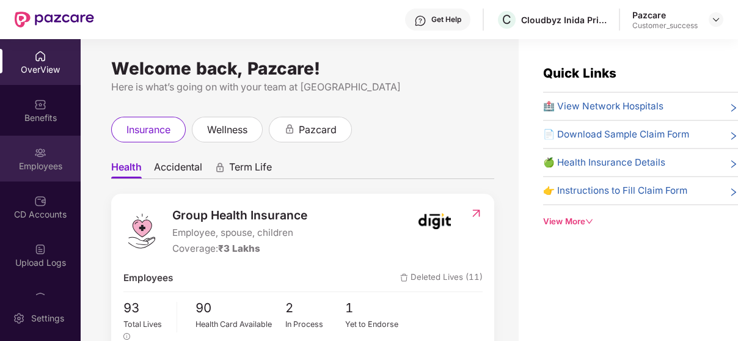
click at [42, 144] on div "Employees" at bounding box center [40, 159] width 81 height 46
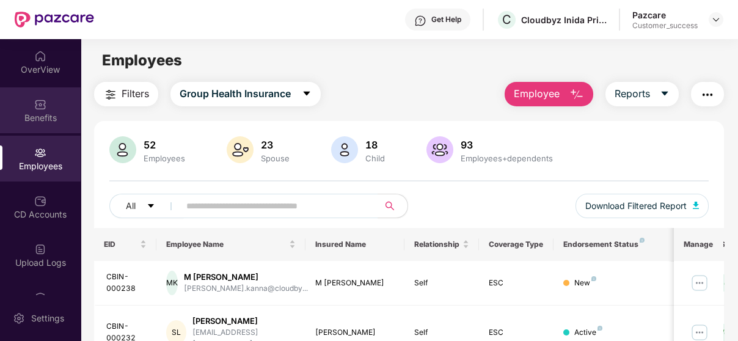
click at [49, 101] on div "Benefits" at bounding box center [40, 110] width 81 height 46
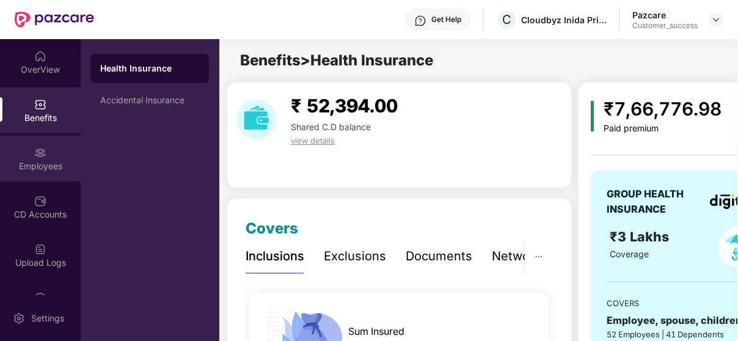
click at [43, 147] on img at bounding box center [40, 153] width 12 height 12
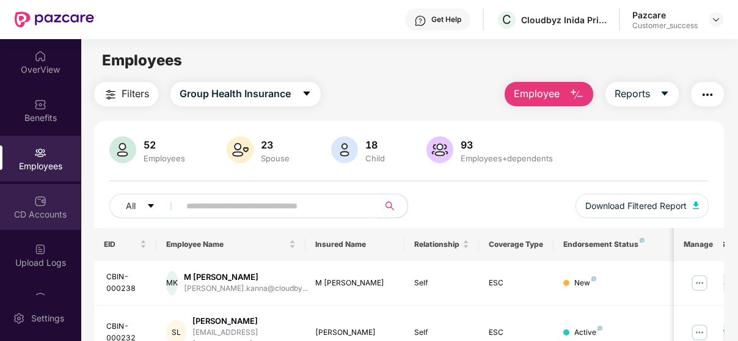
click at [52, 204] on div "CD Accounts" at bounding box center [40, 207] width 81 height 46
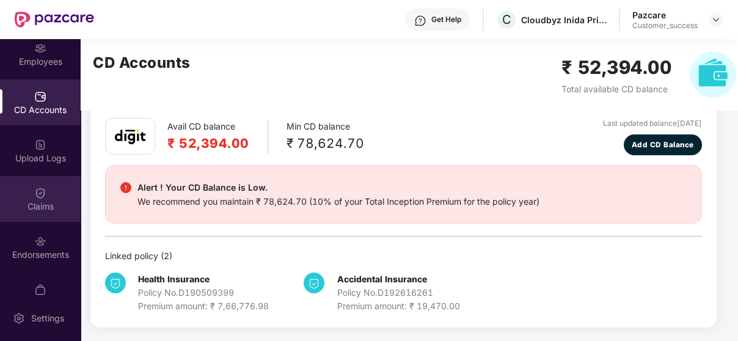
scroll to position [105, 0]
click at [32, 249] on div "Endorsements" at bounding box center [40, 255] width 81 height 12
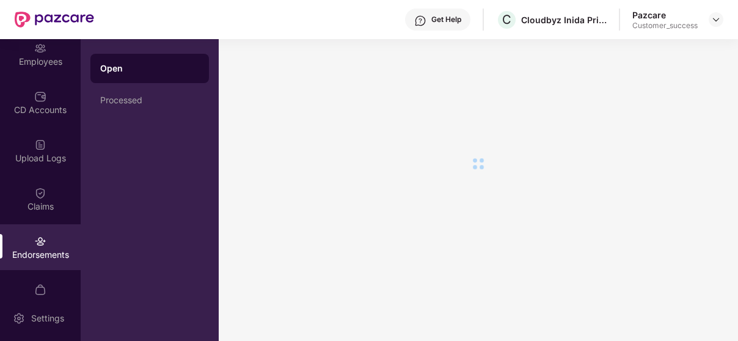
scroll to position [0, 0]
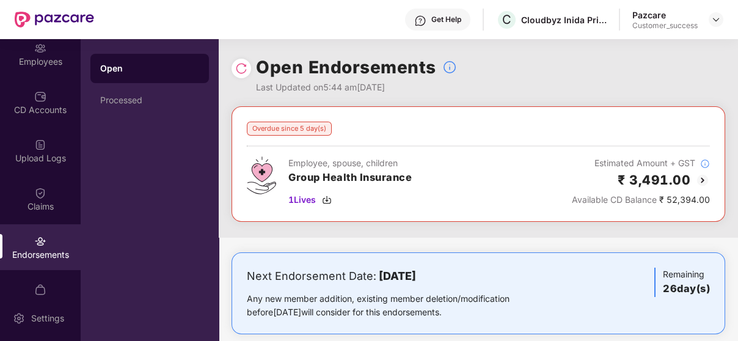
click at [699, 178] on img at bounding box center [703, 180] width 15 height 15
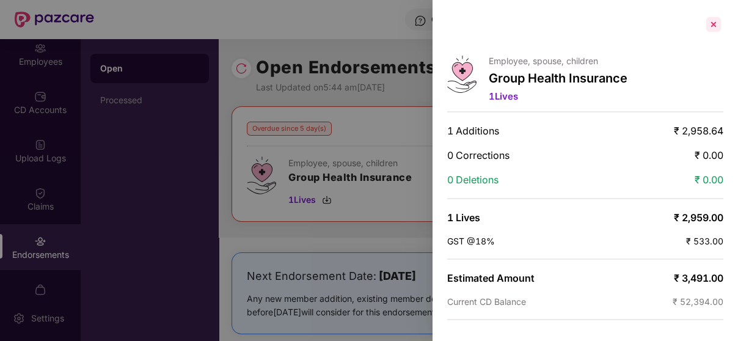
click at [713, 20] on div at bounding box center [714, 25] width 20 height 20
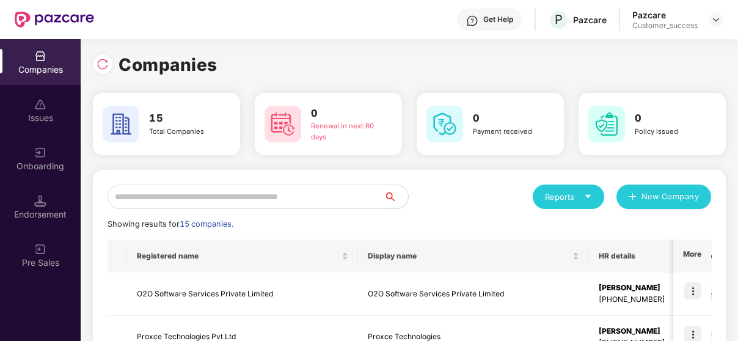
click at [227, 189] on input "text" at bounding box center [246, 197] width 276 height 24
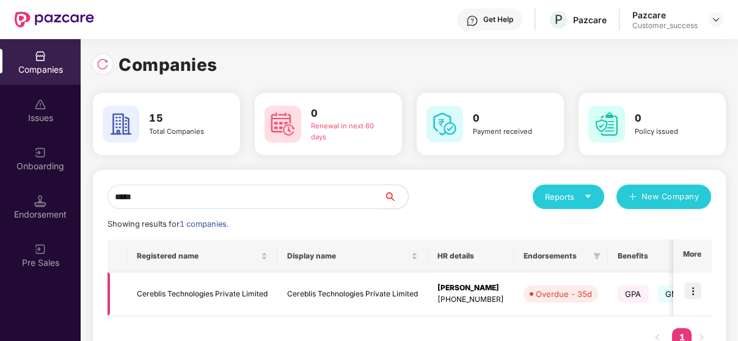
type input "*****"
click at [697, 284] on img at bounding box center [693, 290] width 17 height 17
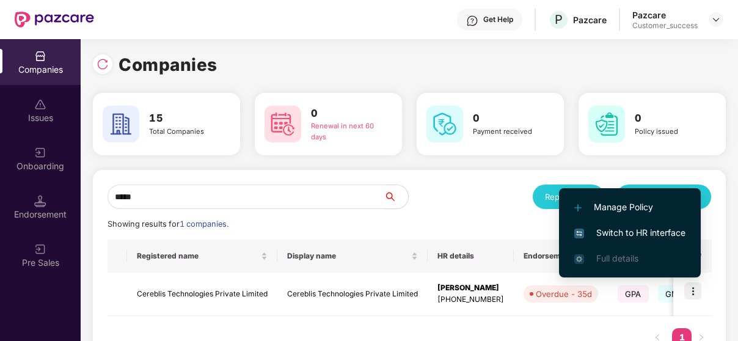
click at [623, 229] on span "Switch to HR interface" at bounding box center [630, 232] width 111 height 13
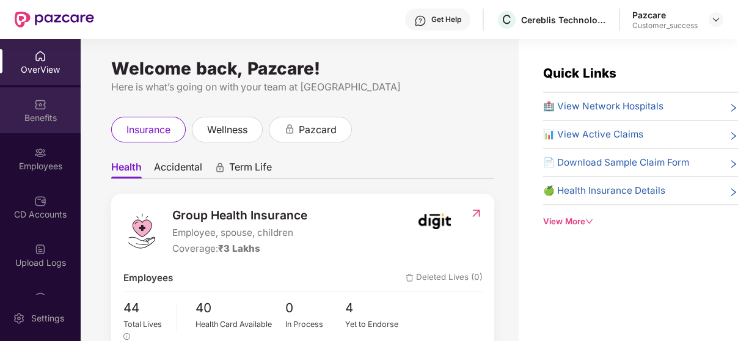
click at [41, 109] on img at bounding box center [40, 104] width 12 height 12
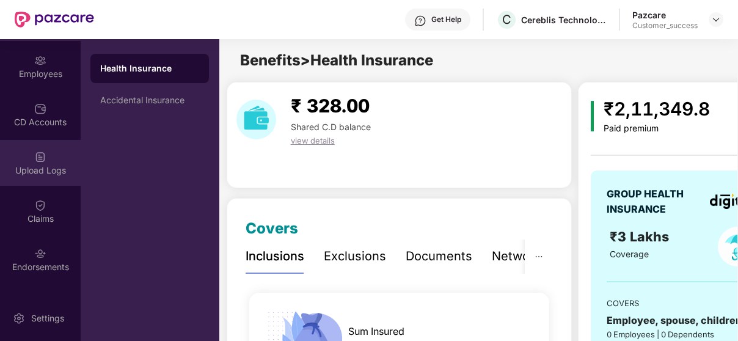
scroll to position [94, 0]
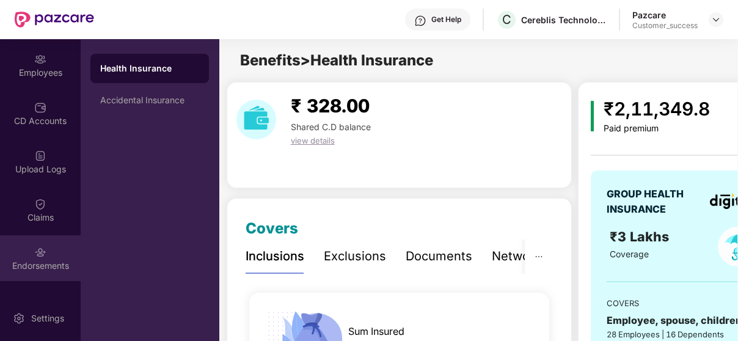
click at [44, 248] on img at bounding box center [40, 252] width 12 height 12
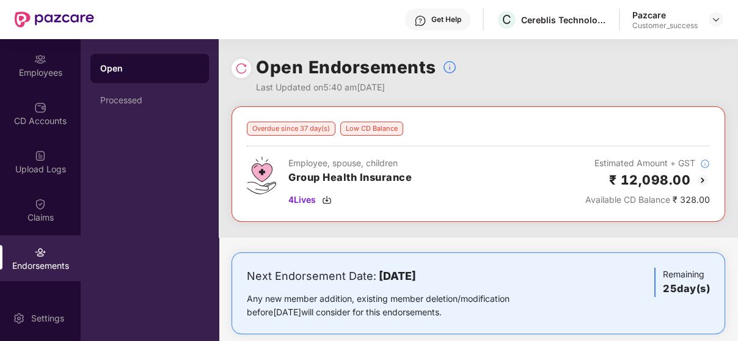
click at [704, 180] on img at bounding box center [703, 180] width 15 height 15
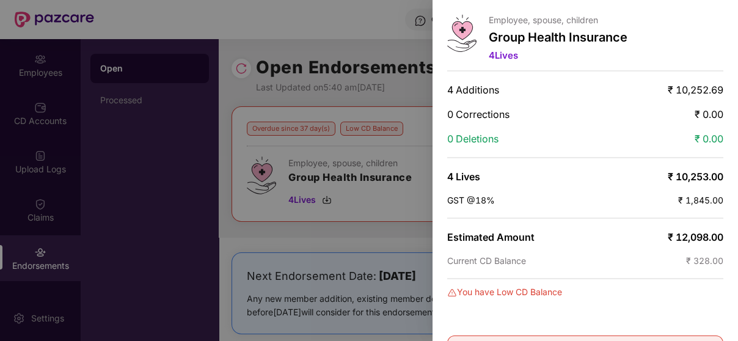
scroll to position [0, 0]
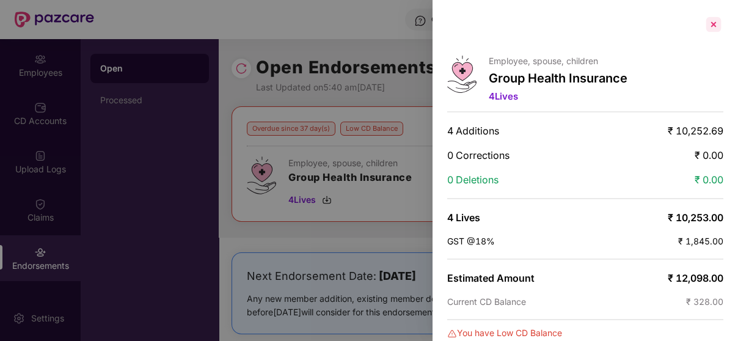
click at [716, 24] on div at bounding box center [714, 25] width 20 height 20
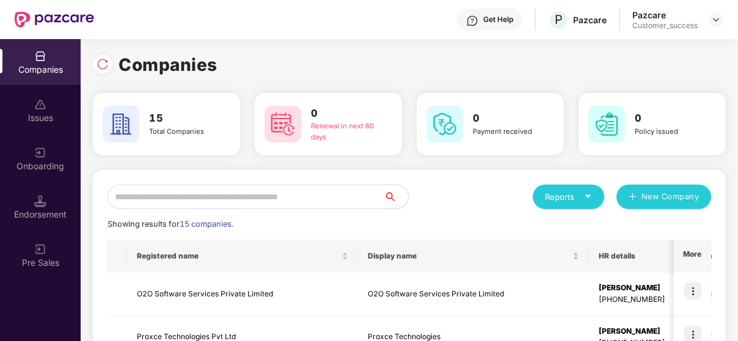
click at [319, 186] on input "text" at bounding box center [246, 197] width 276 height 24
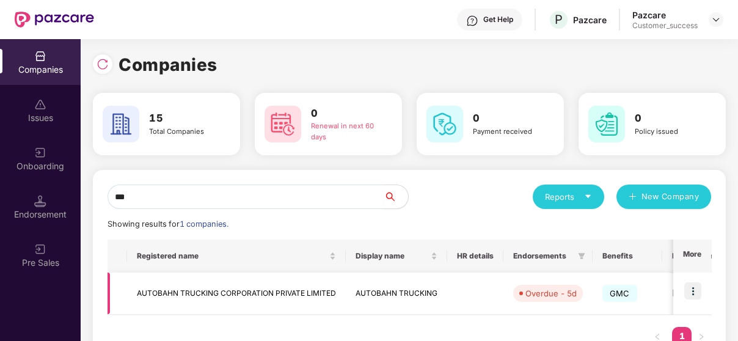
type input "***"
click at [693, 291] on img at bounding box center [693, 290] width 17 height 17
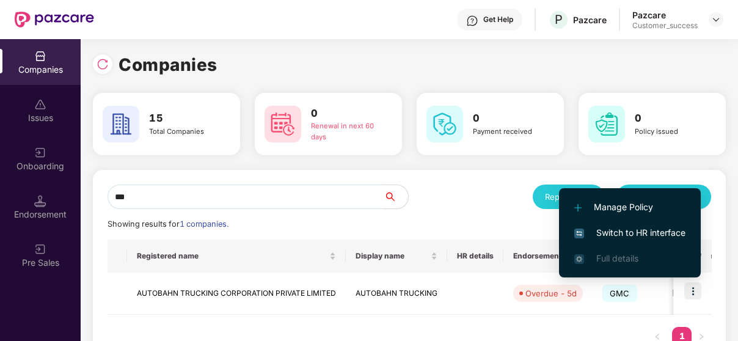
click at [653, 232] on span "Switch to HR interface" at bounding box center [630, 232] width 111 height 13
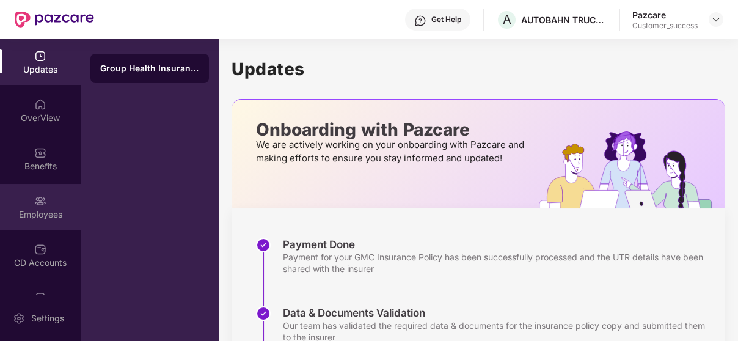
click at [31, 196] on div "Employees" at bounding box center [40, 207] width 81 height 46
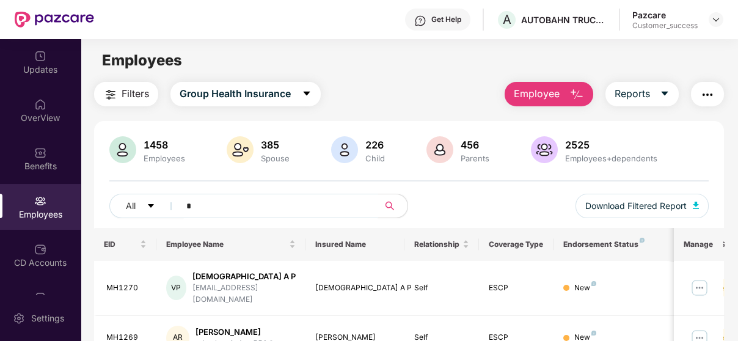
click at [306, 210] on input "*" at bounding box center [273, 206] width 175 height 18
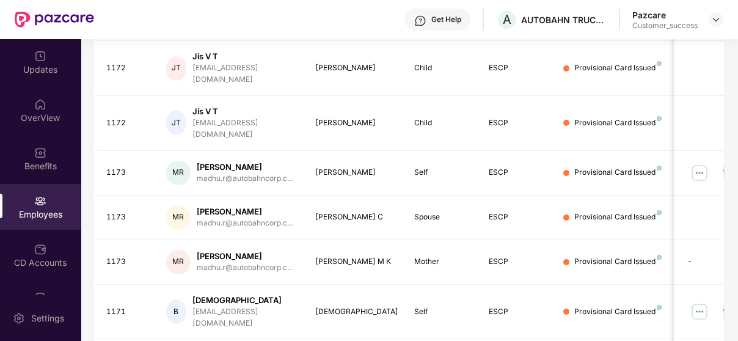
scroll to position [409, 0]
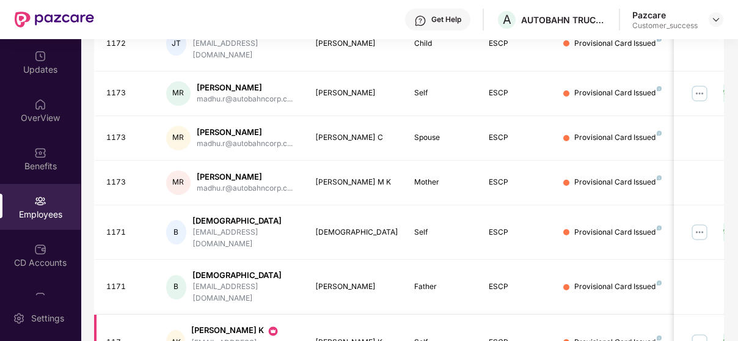
type input "***"
click at [702, 333] on img at bounding box center [700, 343] width 20 height 20
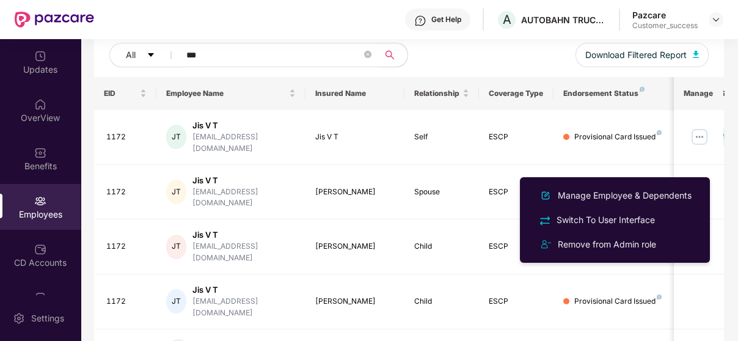
scroll to position [114, 0]
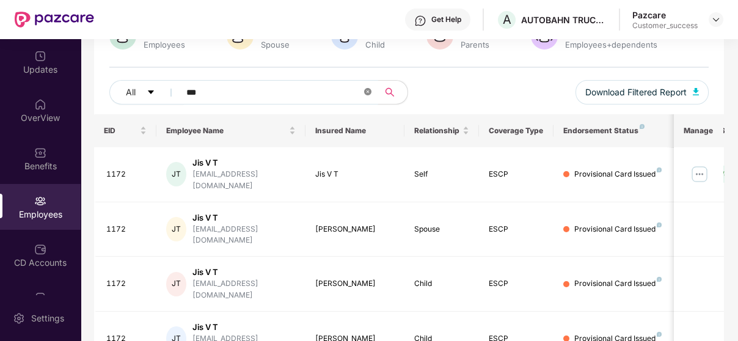
drag, startPoint x: 369, startPoint y: 97, endPoint x: 369, endPoint y: 89, distance: 7.9
click at [369, 89] on span at bounding box center [367, 92] width 7 height 18
click at [369, 89] on icon "close-circle" at bounding box center [367, 91] width 7 height 7
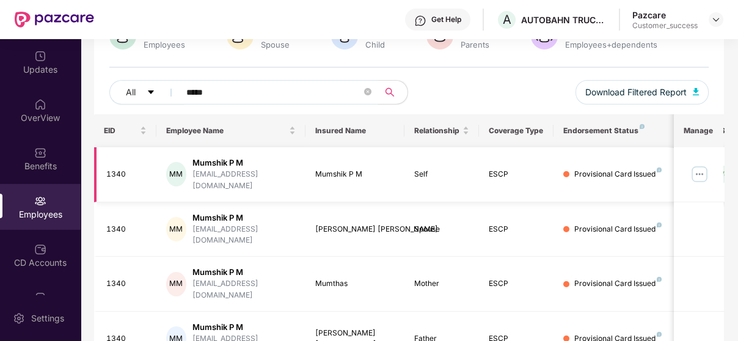
type input "*****"
click at [701, 172] on img at bounding box center [700, 174] width 20 height 20
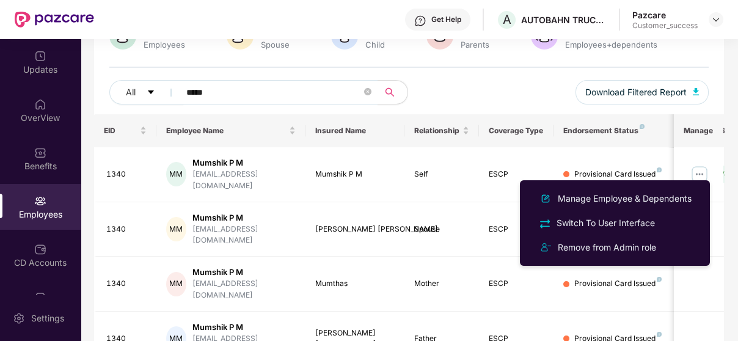
click at [672, 116] on th "Endorsement Status" at bounding box center [616, 130] width 124 height 33
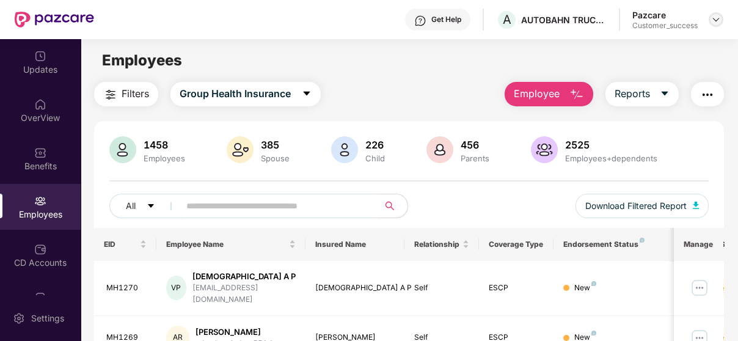
click at [718, 22] on img at bounding box center [717, 20] width 10 height 10
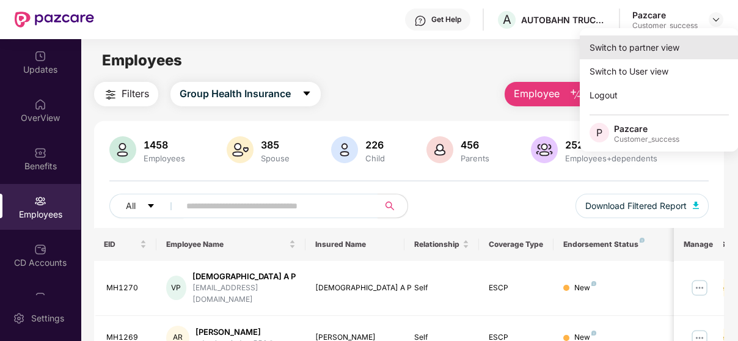
click at [639, 38] on div "Switch to partner view" at bounding box center [659, 47] width 159 height 24
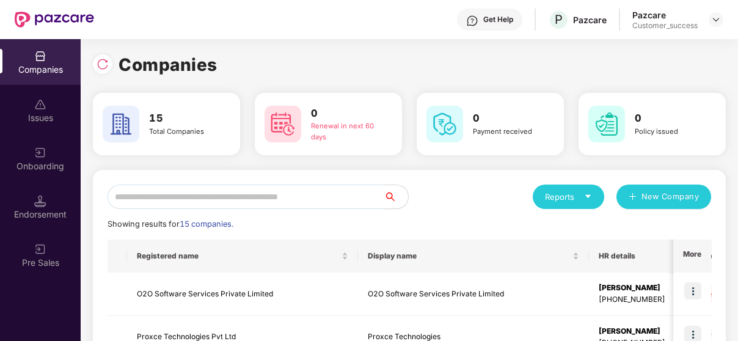
click at [228, 205] on input "text" at bounding box center [246, 197] width 276 height 24
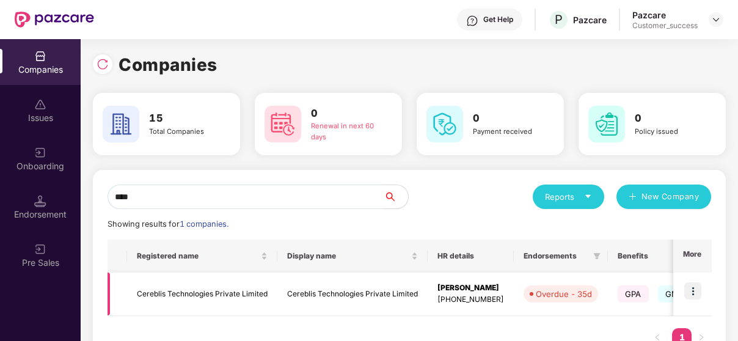
type input "****"
click at [688, 289] on img at bounding box center [693, 290] width 17 height 17
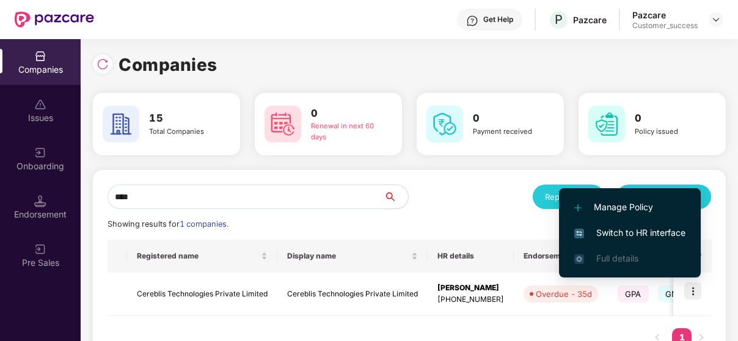
click at [633, 230] on span "Switch to HR interface" at bounding box center [630, 232] width 111 height 13
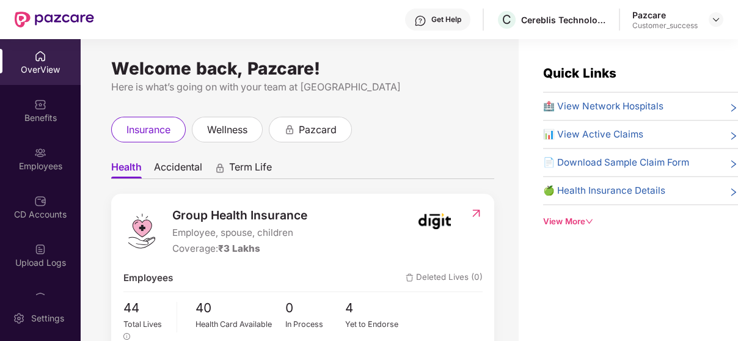
scroll to position [130, 0]
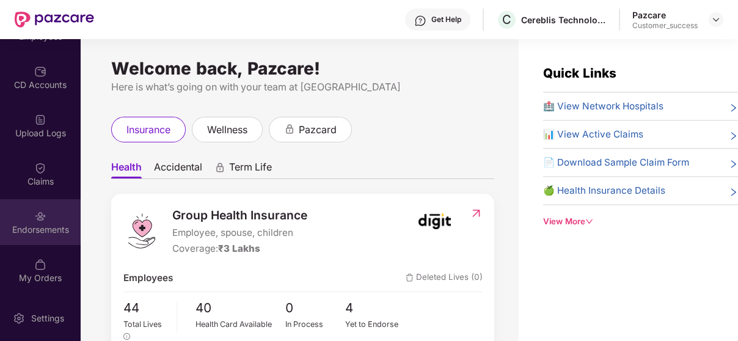
click at [35, 214] on img at bounding box center [40, 216] width 12 height 12
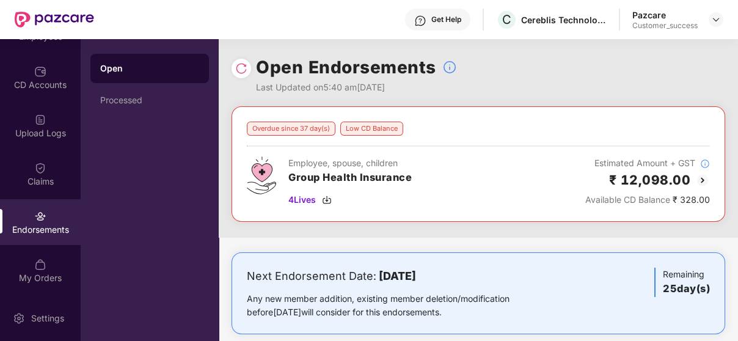
click at [703, 182] on img at bounding box center [703, 180] width 15 height 15
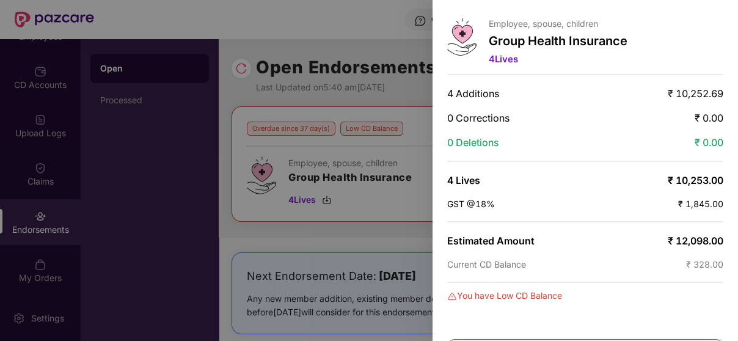
scroll to position [0, 0]
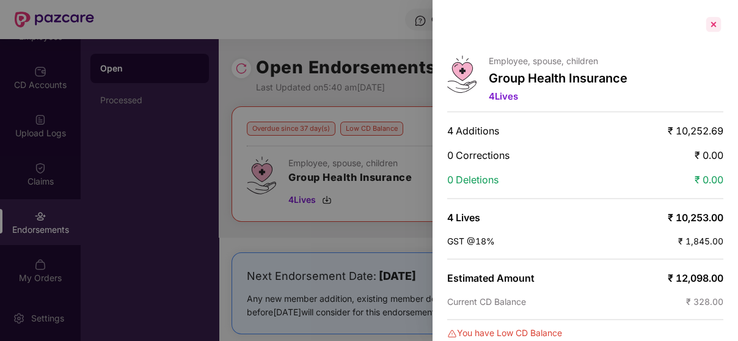
click at [707, 17] on div at bounding box center [714, 25] width 20 height 20
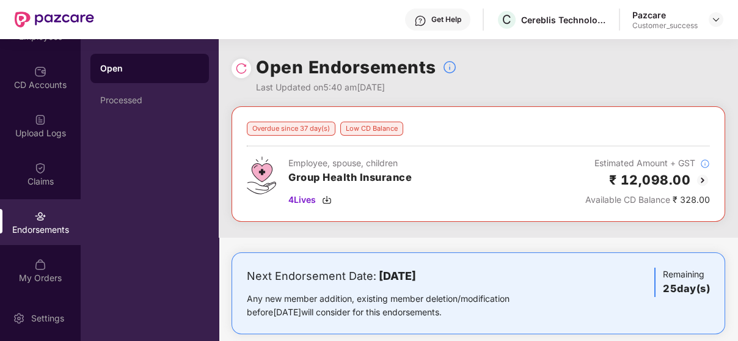
drag, startPoint x: 707, startPoint y: 17, endPoint x: 674, endPoint y: 97, distance: 86.3
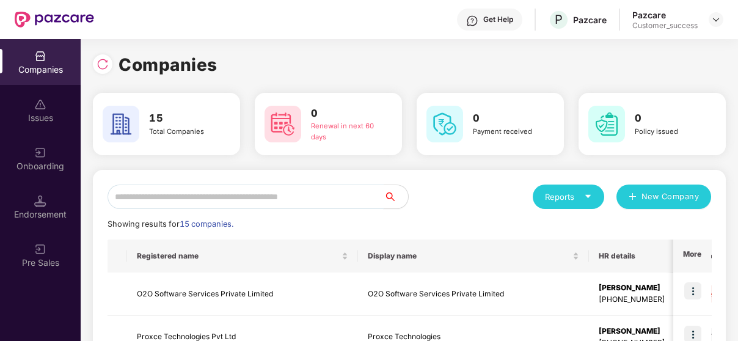
click at [301, 189] on input "text" at bounding box center [246, 197] width 276 height 24
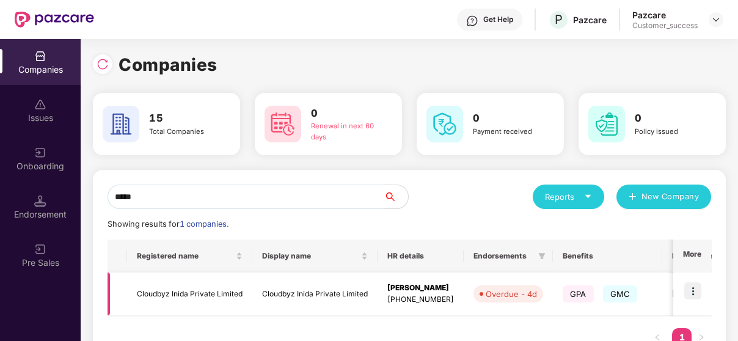
type input "*****"
click at [696, 295] on img at bounding box center [693, 290] width 17 height 17
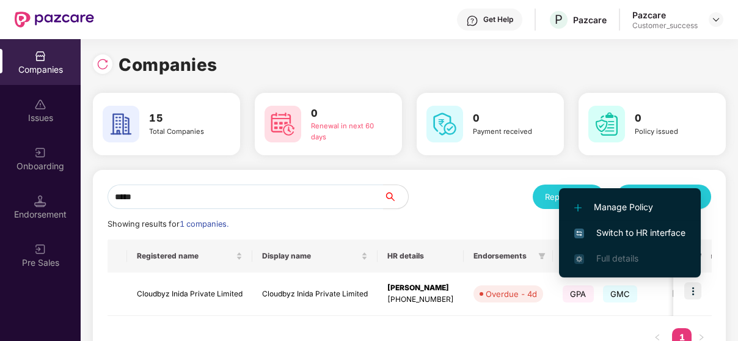
click at [667, 235] on span "Switch to HR interface" at bounding box center [630, 232] width 111 height 13
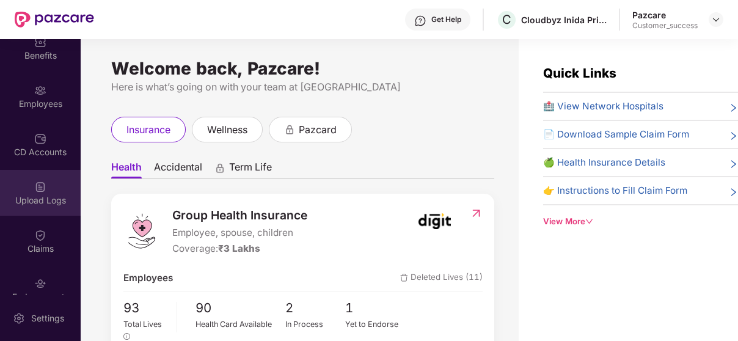
scroll to position [64, 0]
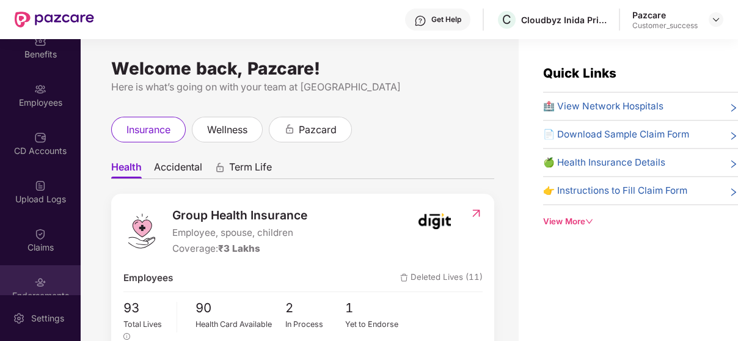
click at [28, 283] on div "Endorsements" at bounding box center [40, 288] width 81 height 46
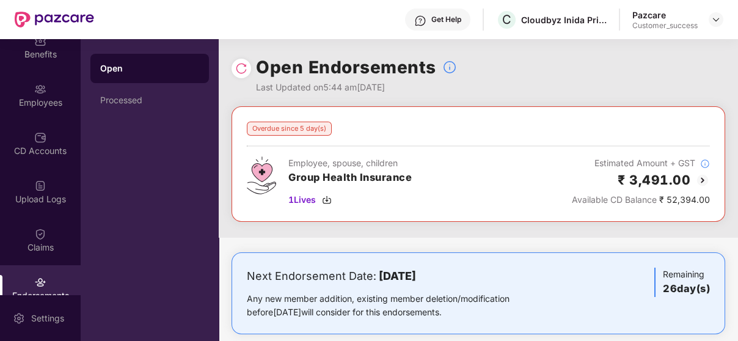
click at [694, 178] on div "₹ 3,491.00" at bounding box center [641, 180] width 138 height 20
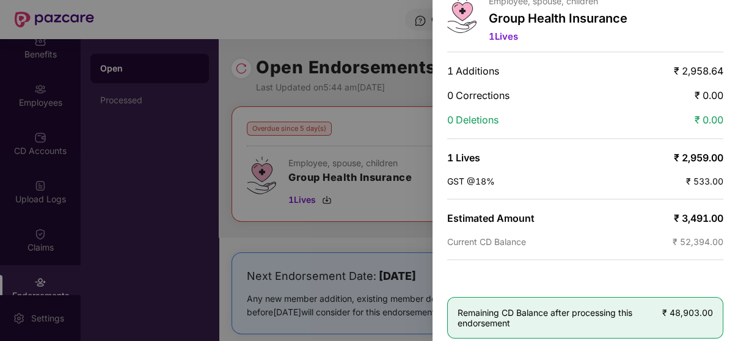
scroll to position [61, 0]
click at [99, 100] on div at bounding box center [369, 170] width 738 height 341
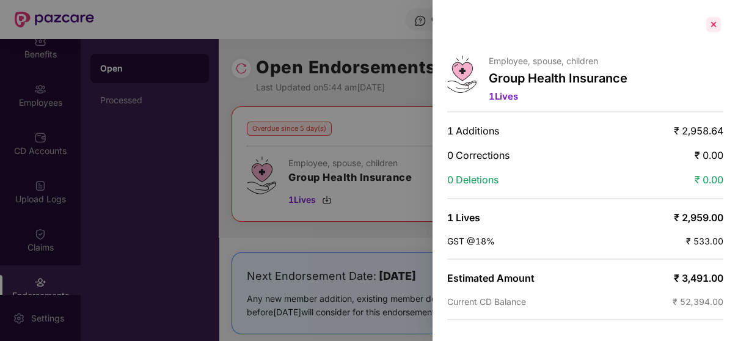
click at [710, 22] on div at bounding box center [714, 25] width 20 height 20
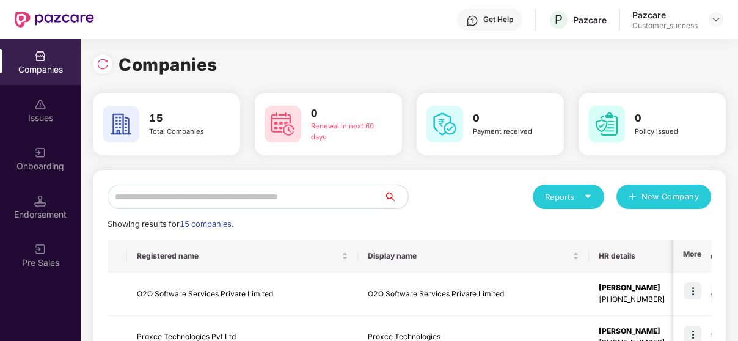
click at [136, 188] on input "text" at bounding box center [246, 197] width 276 height 24
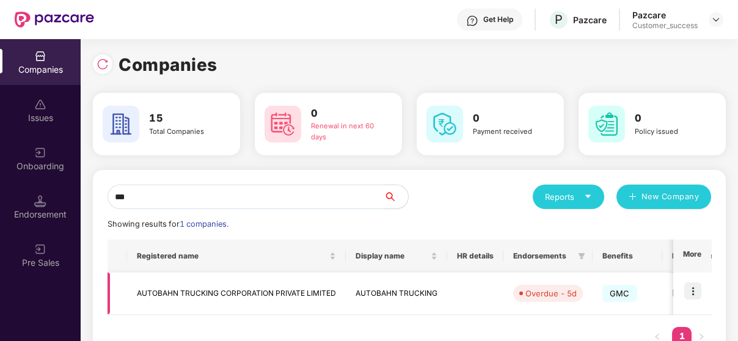
type input "***"
click at [685, 285] on img at bounding box center [693, 290] width 17 height 17
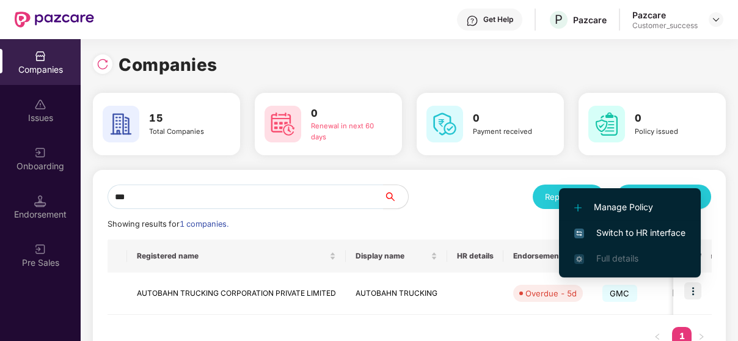
click at [658, 232] on span "Switch to HR interface" at bounding box center [630, 232] width 111 height 13
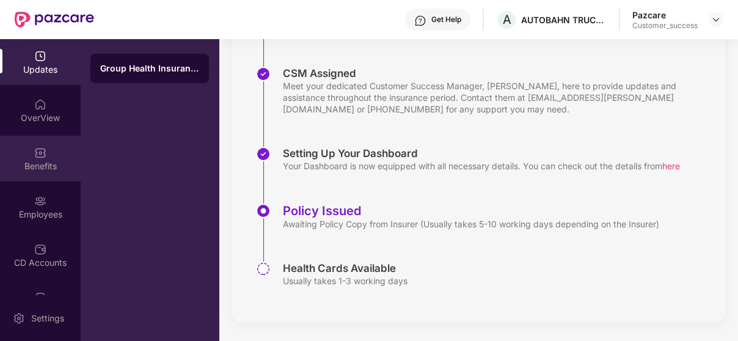
click at [41, 145] on div at bounding box center [40, 151] width 12 height 12
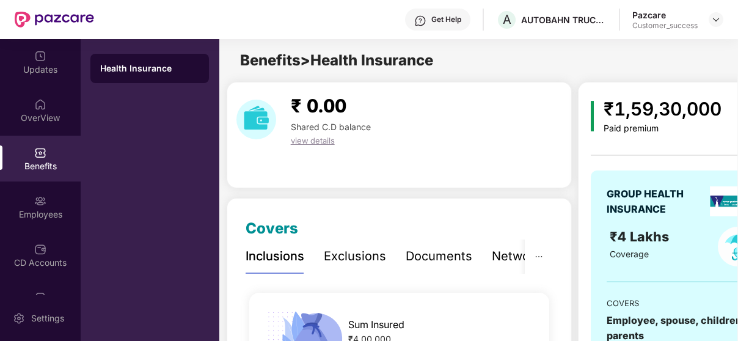
click at [492, 246] on div "Network Hospitals" at bounding box center [545, 257] width 107 height 34
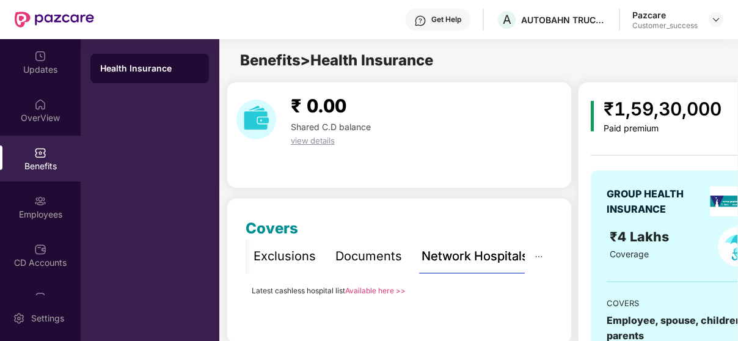
click at [372, 292] on link "Available here >>" at bounding box center [375, 290] width 61 height 9
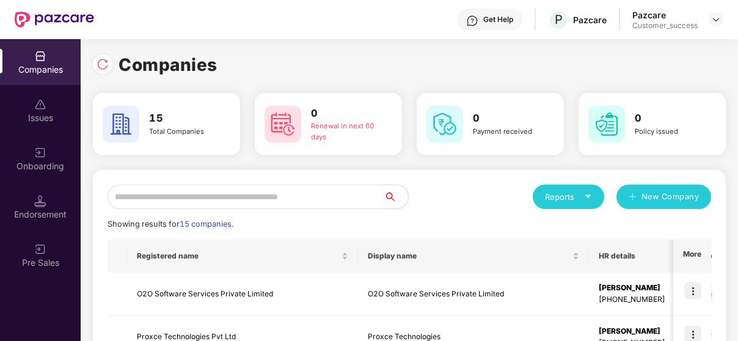
click at [182, 193] on input "text" at bounding box center [246, 197] width 276 height 24
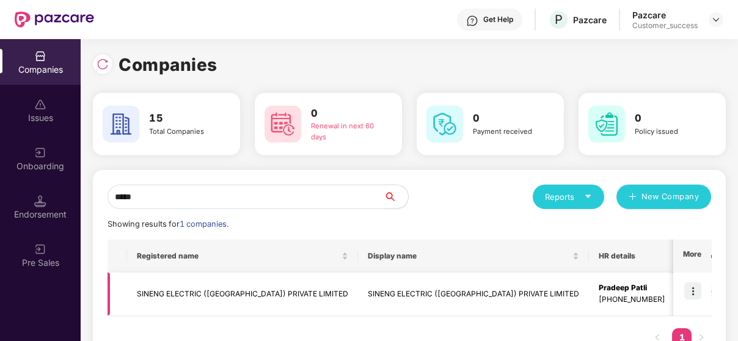
type input "*****"
click at [696, 293] on img at bounding box center [693, 290] width 17 height 17
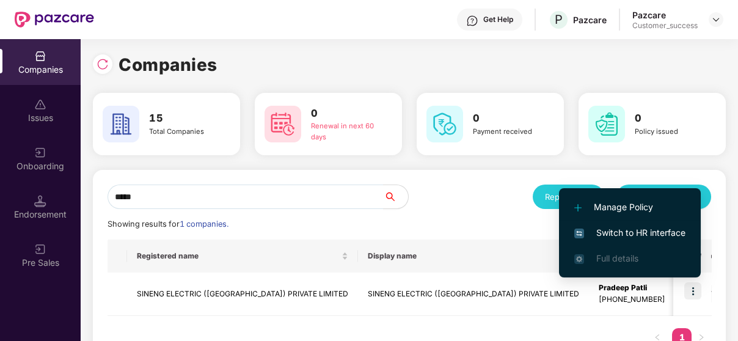
click at [650, 224] on li "Switch to HR interface" at bounding box center [630, 233] width 142 height 26
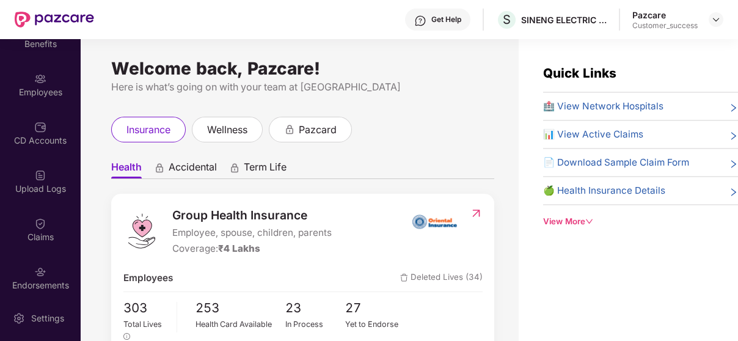
scroll to position [75, 0]
click at [48, 268] on div "Endorsements" at bounding box center [40, 277] width 81 height 46
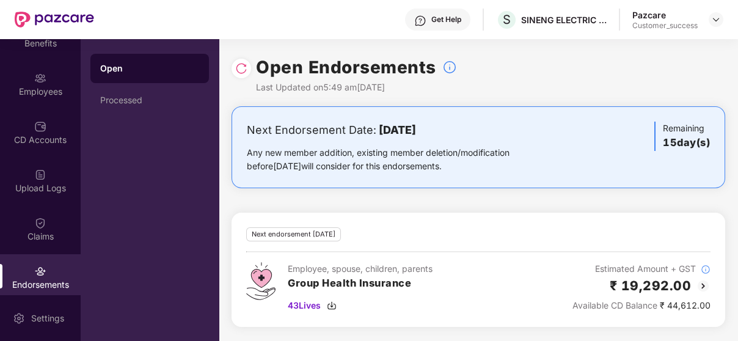
click at [696, 281] on img at bounding box center [703, 286] width 15 height 15
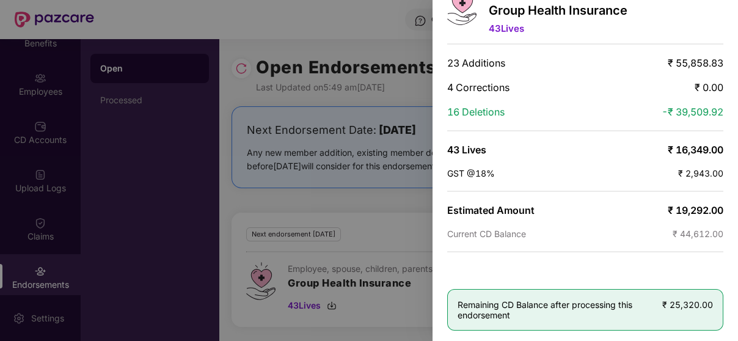
scroll to position [0, 0]
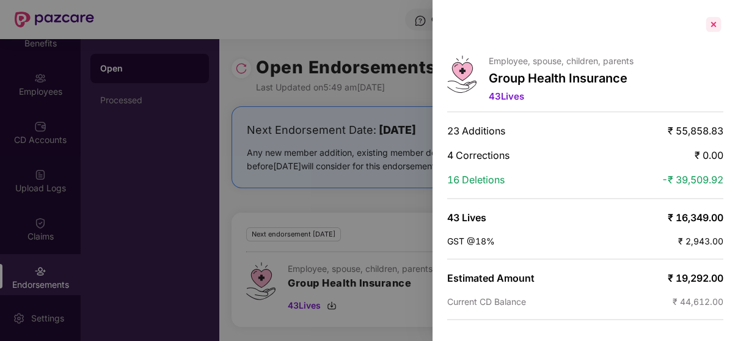
click at [705, 26] on div at bounding box center [714, 25] width 20 height 20
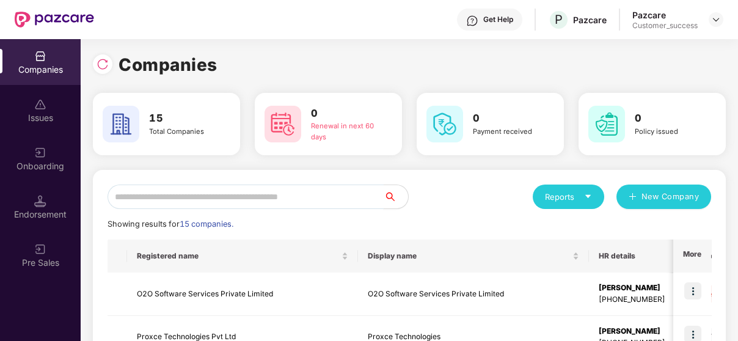
click at [149, 189] on input "text" at bounding box center [246, 197] width 276 height 24
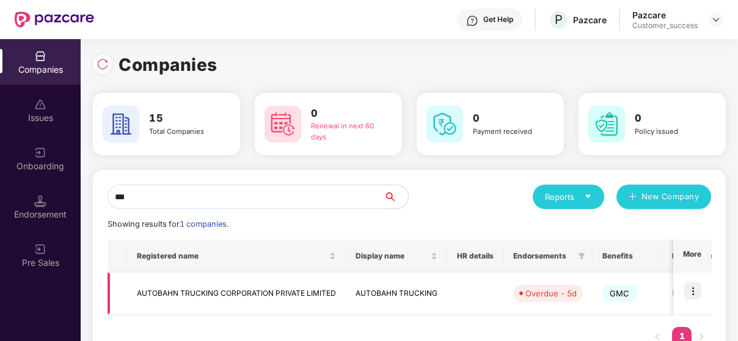
type input "***"
click at [701, 299] on img at bounding box center [693, 290] width 17 height 17
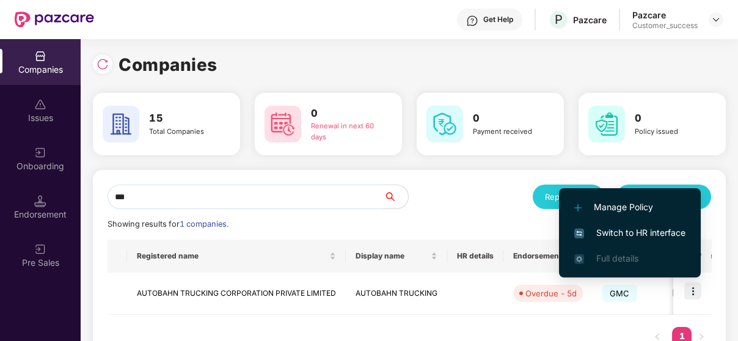
click at [669, 226] on span "Switch to HR interface" at bounding box center [630, 232] width 111 height 13
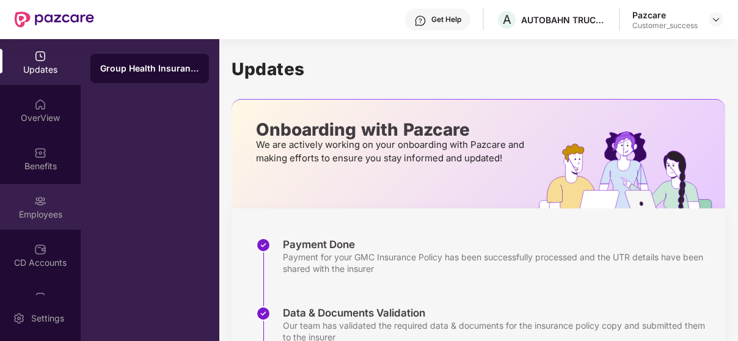
click at [33, 192] on div "Employees" at bounding box center [40, 207] width 81 height 46
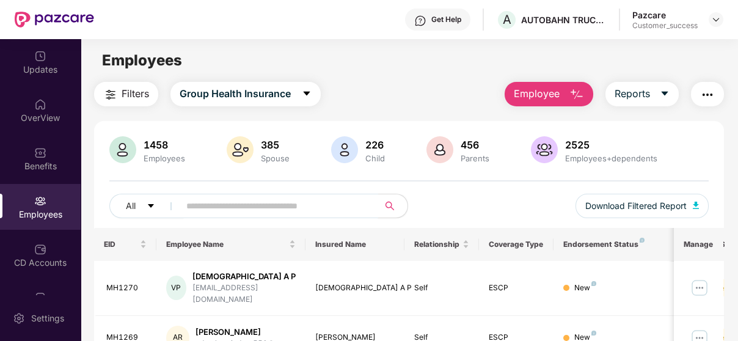
click at [232, 210] on input "text" at bounding box center [273, 206] width 175 height 18
paste input "****"
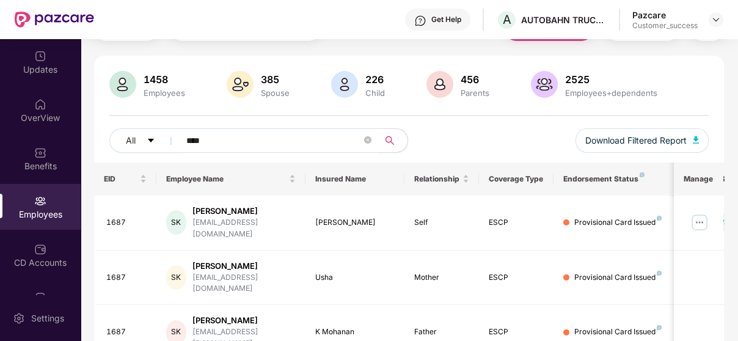
scroll to position [97, 0]
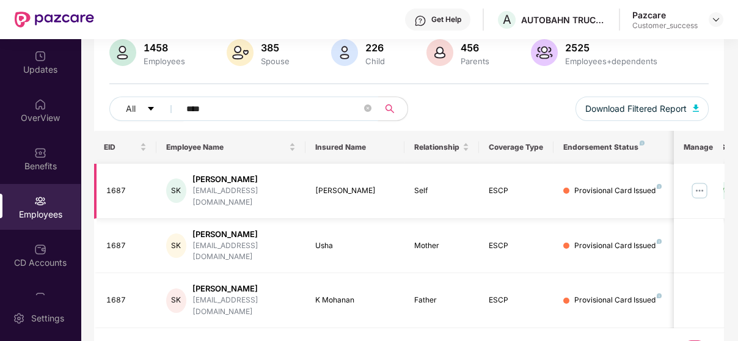
type input "****"
click at [703, 181] on img at bounding box center [700, 191] width 20 height 20
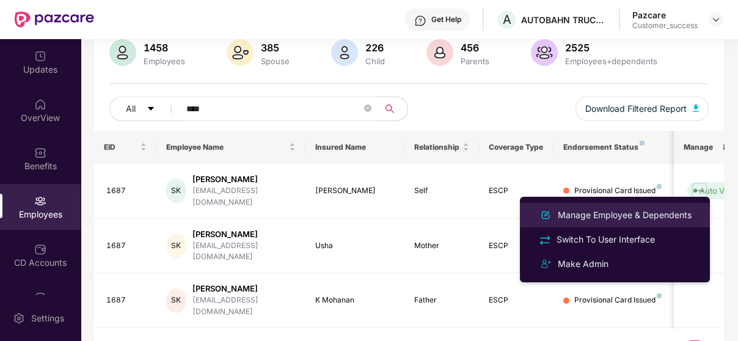
click at [608, 212] on div "Manage Employee & Dependents" at bounding box center [625, 214] width 139 height 13
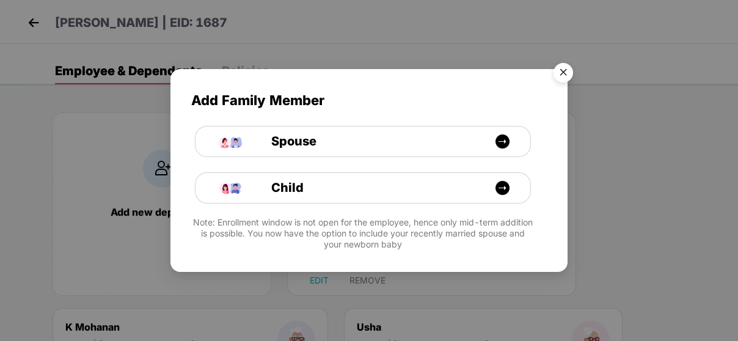
click at [570, 72] on img "Close" at bounding box center [563, 74] width 34 height 34
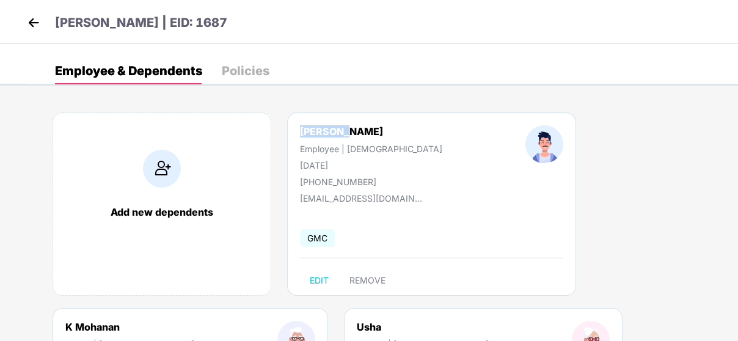
drag, startPoint x: 295, startPoint y: 130, endPoint x: 347, endPoint y: 134, distance: 51.5
click at [347, 134] on div "[PERSON_NAME] Employee | [DEMOGRAPHIC_DATA] [DATE] [PHONE_NUMBER]" at bounding box center [372, 156] width 226 height 62
copy div "[PERSON_NAME]"
drag, startPoint x: 298, startPoint y: 167, endPoint x: 377, endPoint y: 166, distance: 78.9
click at [377, 166] on div "[PERSON_NAME] Employee | [DEMOGRAPHIC_DATA] [DATE] [PHONE_NUMBER]" at bounding box center [372, 156] width 226 height 62
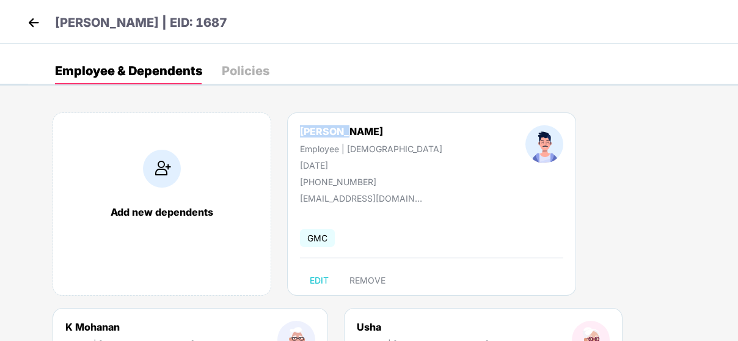
copy div "[DATE]"
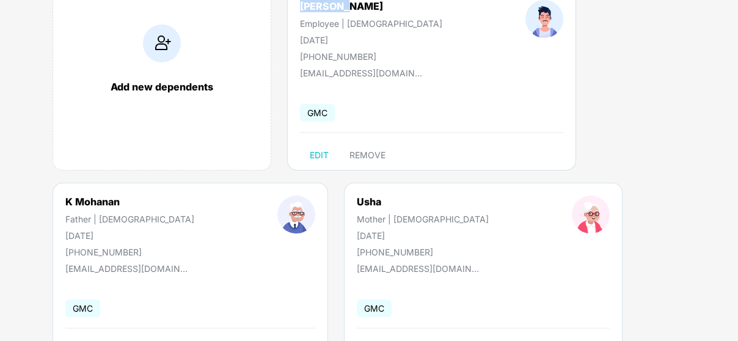
scroll to position [180, 0]
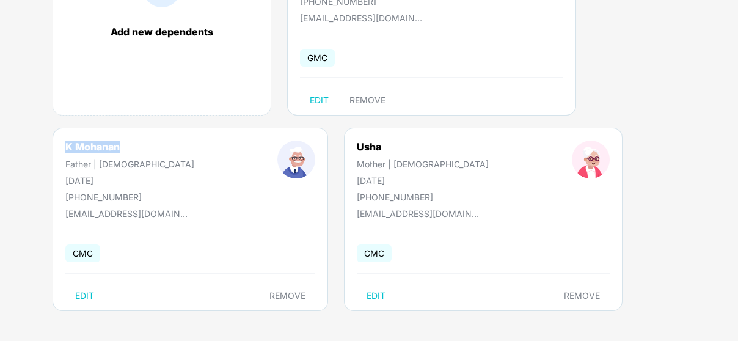
drag, startPoint x: 60, startPoint y: 143, endPoint x: 145, endPoint y: 152, distance: 86.0
click at [145, 152] on div "K Mohanan Father | [DEMOGRAPHIC_DATA] [DATE] [PHONE_NUMBER]" at bounding box center [130, 172] width 212 height 62
copy div "K Mohanan"
drag, startPoint x: 57, startPoint y: 181, endPoint x: 158, endPoint y: 176, distance: 101.6
click at [158, 176] on div "K Mohanan Father | [DEMOGRAPHIC_DATA] [DATE] [PHONE_NUMBER]" at bounding box center [130, 172] width 212 height 62
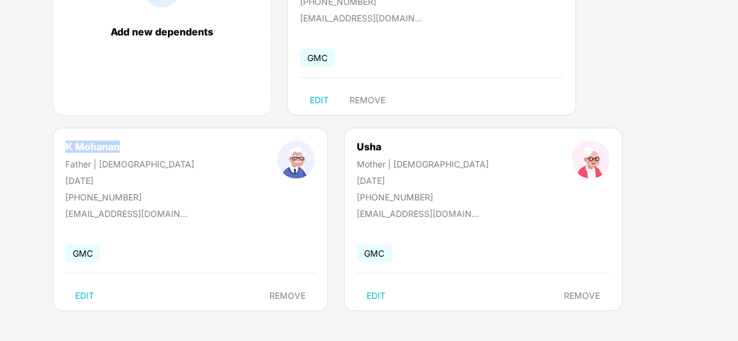
copy div "[DATE]"
drag, startPoint x: 296, startPoint y: 145, endPoint x: 344, endPoint y: 145, distance: 48.3
click at [344, 145] on div "Usha Mother | [DEMOGRAPHIC_DATA] [DATE] [PHONE_NUMBER]" at bounding box center [422, 172] width 215 height 62
copy div "Usha"
drag, startPoint x: 301, startPoint y: 177, endPoint x: 352, endPoint y: 176, distance: 51.4
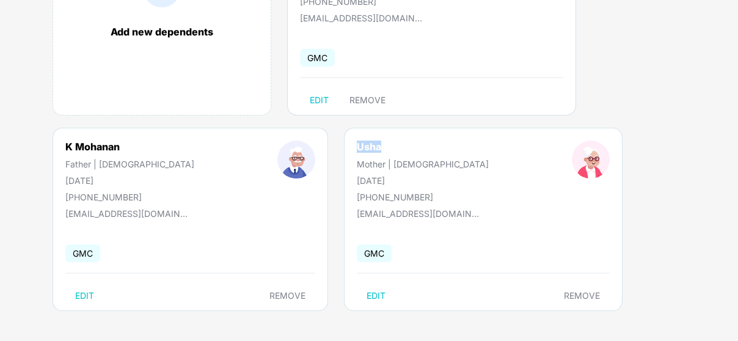
click at [357, 176] on div "[DATE]" at bounding box center [423, 180] width 132 height 10
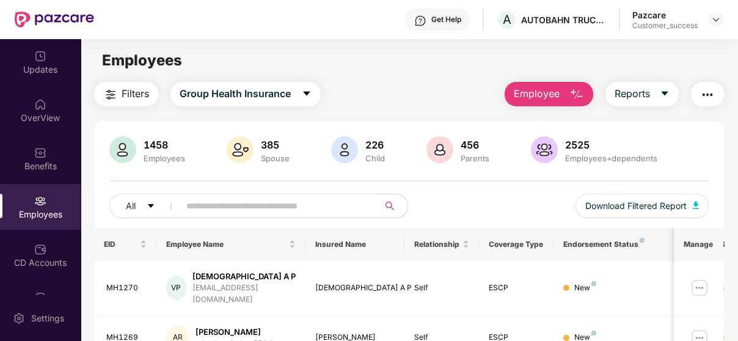
click at [235, 205] on input "text" at bounding box center [273, 206] width 175 height 18
paste input "**"
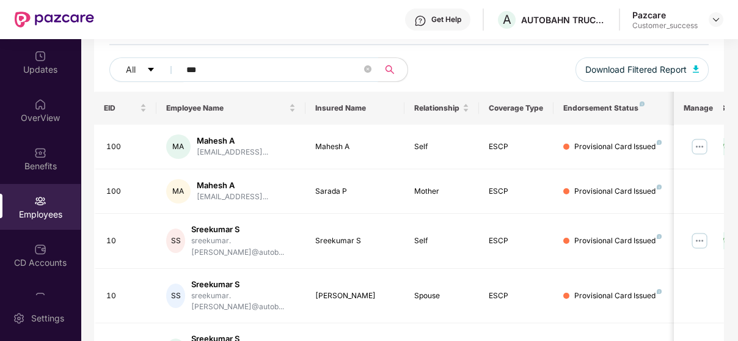
scroll to position [185, 0]
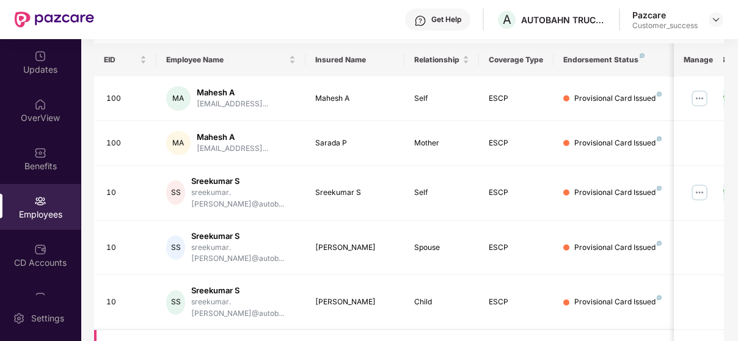
type input "**"
click at [702, 183] on img at bounding box center [700, 193] width 20 height 20
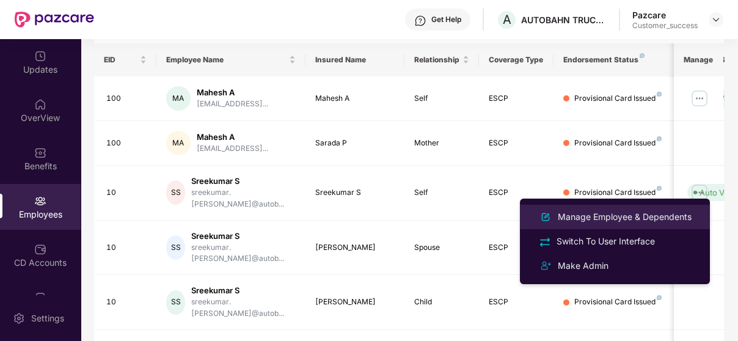
click at [641, 213] on div "Manage Employee & Dependents" at bounding box center [625, 216] width 139 height 13
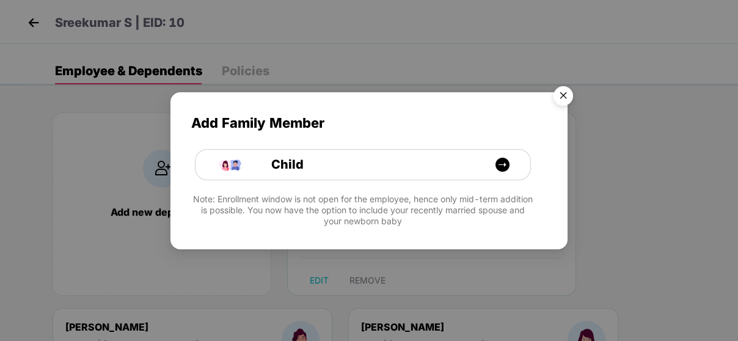
click at [559, 87] on img "Close" at bounding box center [563, 98] width 34 height 34
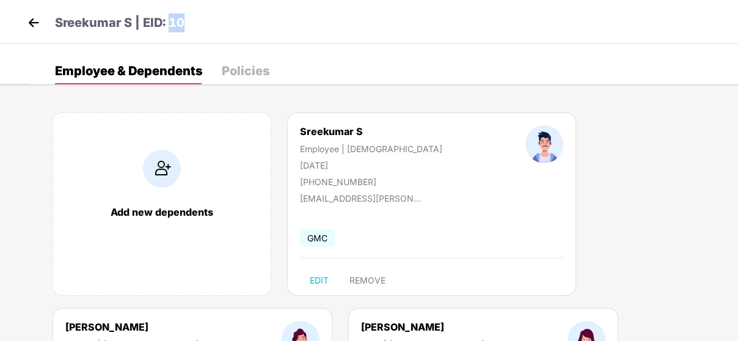
drag, startPoint x: 173, startPoint y: 21, endPoint x: 197, endPoint y: 27, distance: 24.6
click at [197, 27] on div "Sreekumar S | EID: 10" at bounding box center [369, 22] width 738 height 44
drag, startPoint x: 301, startPoint y: 126, endPoint x: 378, endPoint y: 131, distance: 77.8
click at [378, 131] on div "Sreekumar S Employee | [DEMOGRAPHIC_DATA] [DATE] [PHONE_NUMBER]" at bounding box center [372, 156] width 226 height 62
drag, startPoint x: 299, startPoint y: 163, endPoint x: 351, endPoint y: 164, distance: 52.6
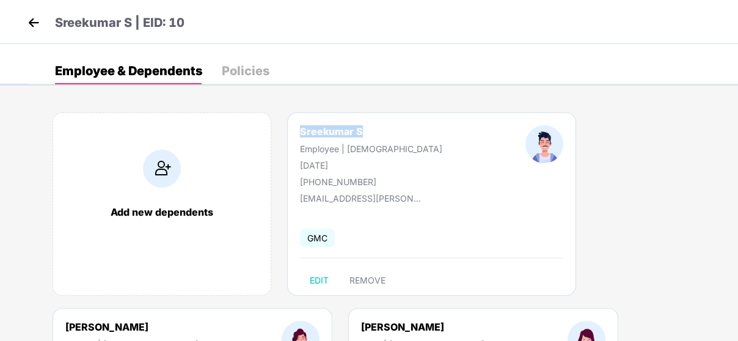
click at [351, 164] on div "Sreekumar S Employee | [DEMOGRAPHIC_DATA] [DATE] [PHONE_NUMBER]" at bounding box center [372, 156] width 226 height 62
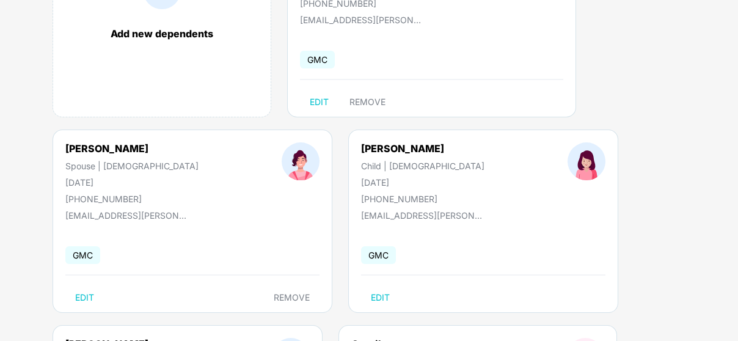
scroll to position [174, 0]
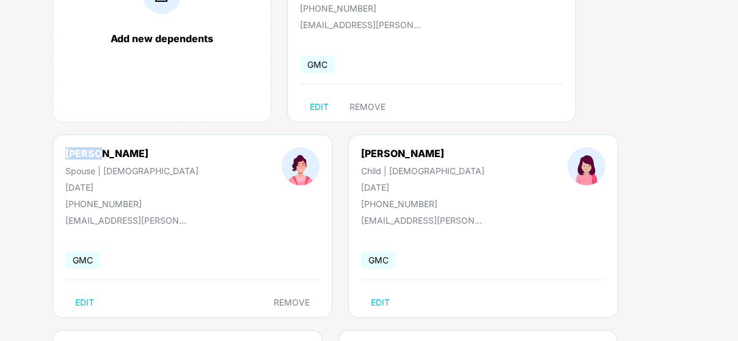
drag, startPoint x: 59, startPoint y: 149, endPoint x: 116, endPoint y: 145, distance: 56.4
click at [116, 145] on div "[PERSON_NAME] | [DEMOGRAPHIC_DATA] [DATE] [PHONE_NUMBER] [EMAIL_ADDRESS][PERSON…" at bounding box center [193, 225] width 280 height 183
drag, startPoint x: 64, startPoint y: 189, endPoint x: 136, endPoint y: 194, distance: 72.9
click at [136, 194] on div "[PERSON_NAME] | [DEMOGRAPHIC_DATA] [DATE] [PHONE_NUMBER]" at bounding box center [132, 178] width 216 height 62
click at [78, 195] on div "[PERSON_NAME] | [DEMOGRAPHIC_DATA] [DATE] [PHONE_NUMBER]" at bounding box center [132, 178] width 216 height 62
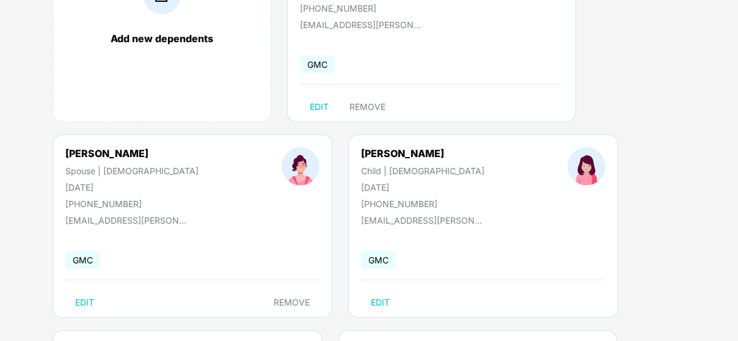
drag, startPoint x: 62, startPoint y: 186, endPoint x: 141, endPoint y: 180, distance: 79.7
click at [141, 180] on div "[PERSON_NAME] | [DEMOGRAPHIC_DATA] [DATE] [PHONE_NUMBER]" at bounding box center [132, 178] width 216 height 62
drag, startPoint x: 289, startPoint y: 155, endPoint x: 381, endPoint y: 149, distance: 91.9
click at [381, 149] on div "[PERSON_NAME] Child | [DEMOGRAPHIC_DATA] [DATE] [PHONE_NUMBER]" at bounding box center [423, 178] width 207 height 62
drag, startPoint x: 300, startPoint y: 184, endPoint x: 352, endPoint y: 186, distance: 52.0
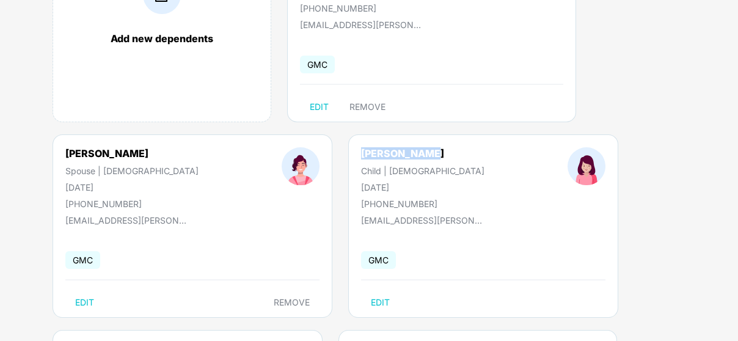
click at [361, 186] on div "[DATE]" at bounding box center [422, 187] width 123 height 10
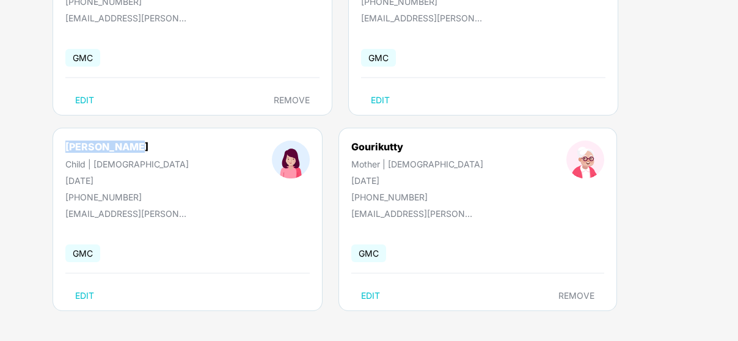
drag, startPoint x: 65, startPoint y: 140, endPoint x: 128, endPoint y: 142, distance: 63.0
click at [128, 142] on div "[PERSON_NAME]" at bounding box center [126, 147] width 123 height 12
drag, startPoint x: 62, startPoint y: 180, endPoint x: 129, endPoint y: 177, distance: 67.3
click at [129, 177] on div "[PERSON_NAME] Child | [DEMOGRAPHIC_DATA] [DATE] [PHONE_NUMBER]" at bounding box center [127, 172] width 207 height 62
drag, startPoint x: 298, startPoint y: 148, endPoint x: 367, endPoint y: 148, distance: 68.5
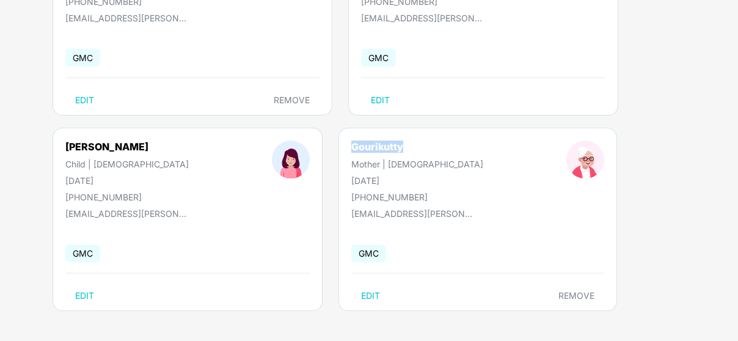
click at [367, 148] on div "Gourikutty Mother | [DEMOGRAPHIC_DATA] [DATE] [PHONE_NUMBER]" at bounding box center [417, 172] width 215 height 62
drag, startPoint x: 301, startPoint y: 182, endPoint x: 377, endPoint y: 173, distance: 76.9
click at [377, 173] on div "Gourikutty Mother | [DEMOGRAPHIC_DATA] [DATE] [PHONE_NUMBER]" at bounding box center [417, 172] width 215 height 62
click at [98, 91] on button "EDIT" at bounding box center [84, 100] width 39 height 20
select select "******"
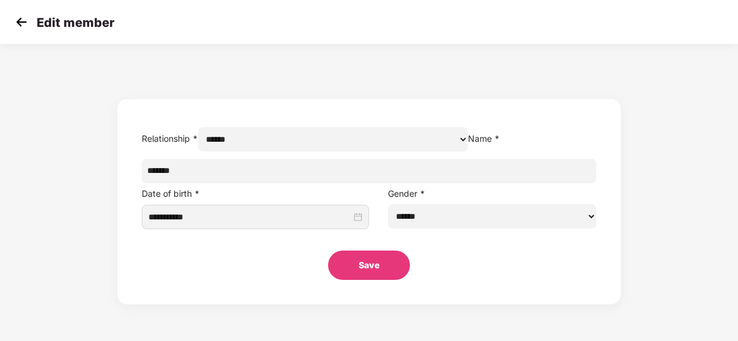
scroll to position [0, 0]
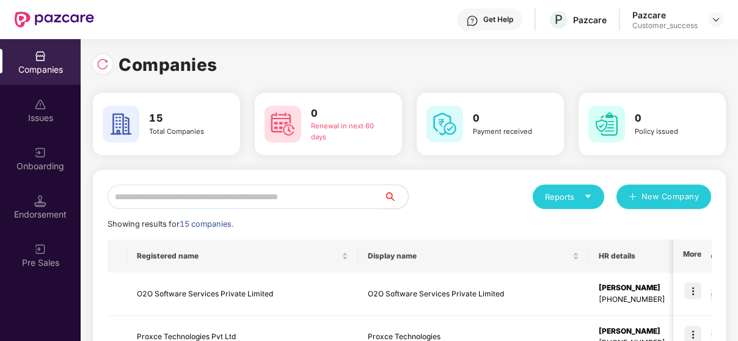
click at [231, 194] on input "text" at bounding box center [246, 197] width 276 height 24
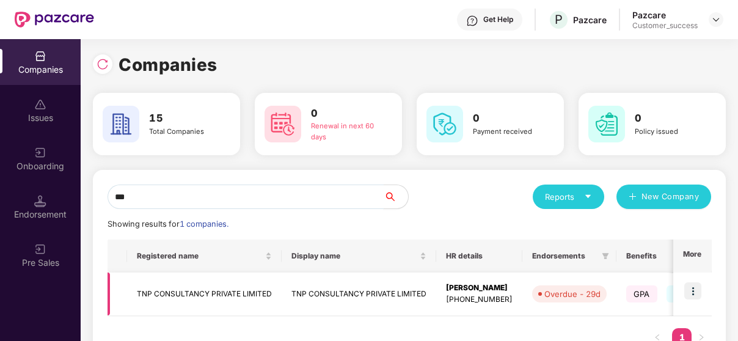
type input "***"
click at [699, 290] on img at bounding box center [693, 290] width 17 height 17
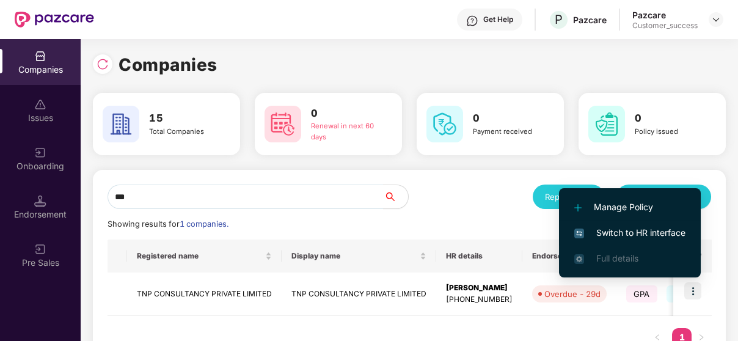
click at [648, 223] on li "Switch to HR interface" at bounding box center [630, 233] width 142 height 26
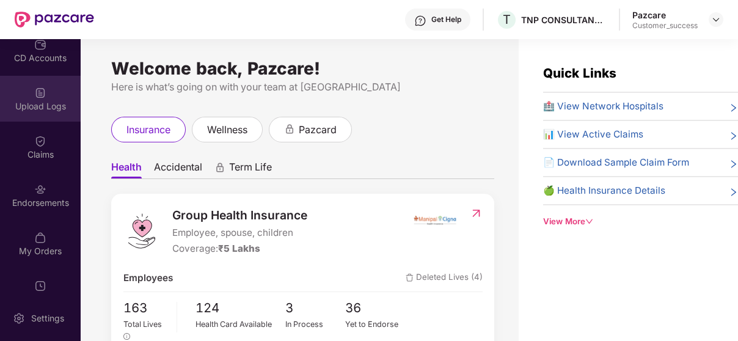
scroll to position [178, 0]
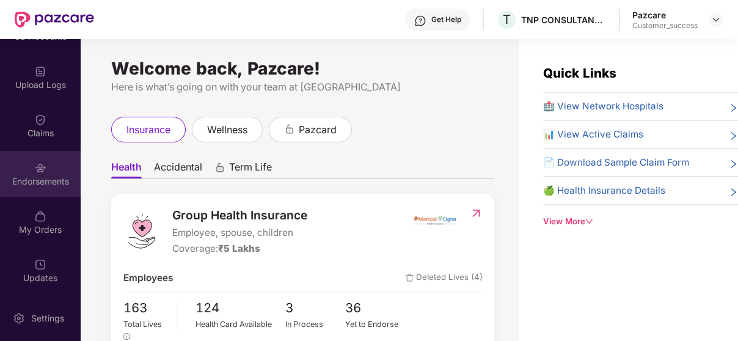
click at [44, 179] on div "Endorsements" at bounding box center [40, 181] width 81 height 12
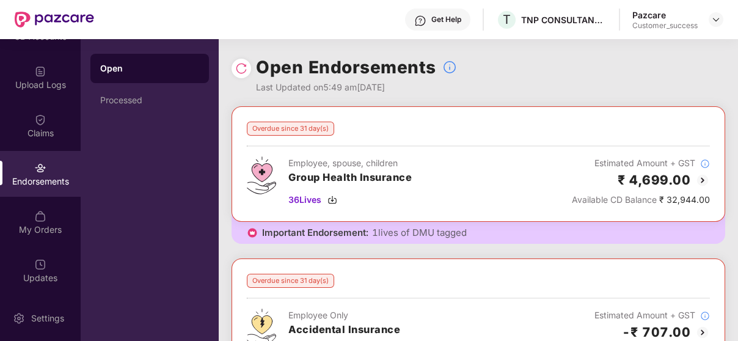
click at [701, 177] on img at bounding box center [703, 180] width 15 height 15
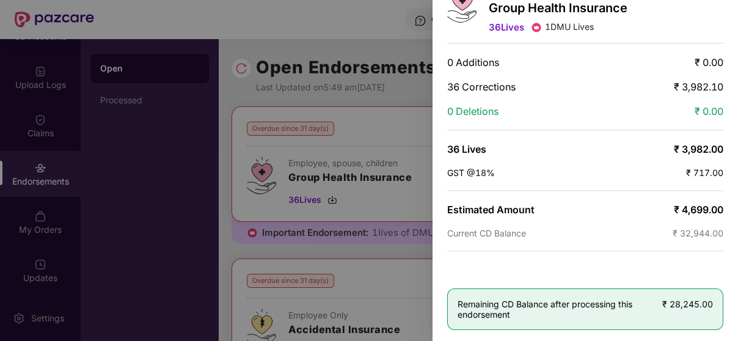
scroll to position [0, 0]
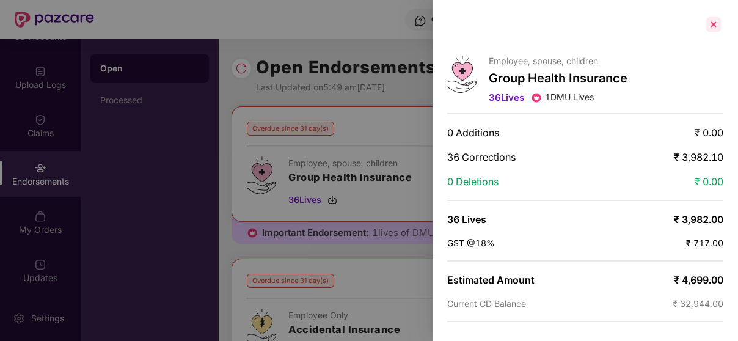
click at [710, 25] on div at bounding box center [714, 25] width 20 height 20
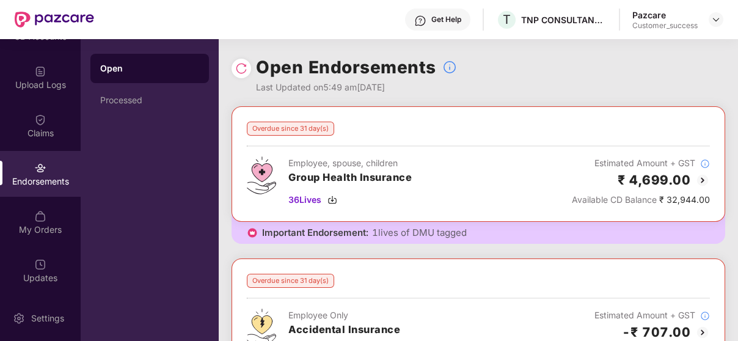
click at [701, 180] on img at bounding box center [703, 180] width 15 height 15
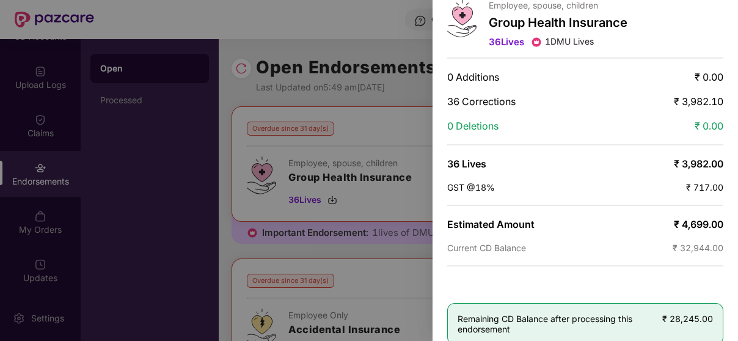
scroll to position [51, 0]
